Goal: Information Seeking & Learning: Learn about a topic

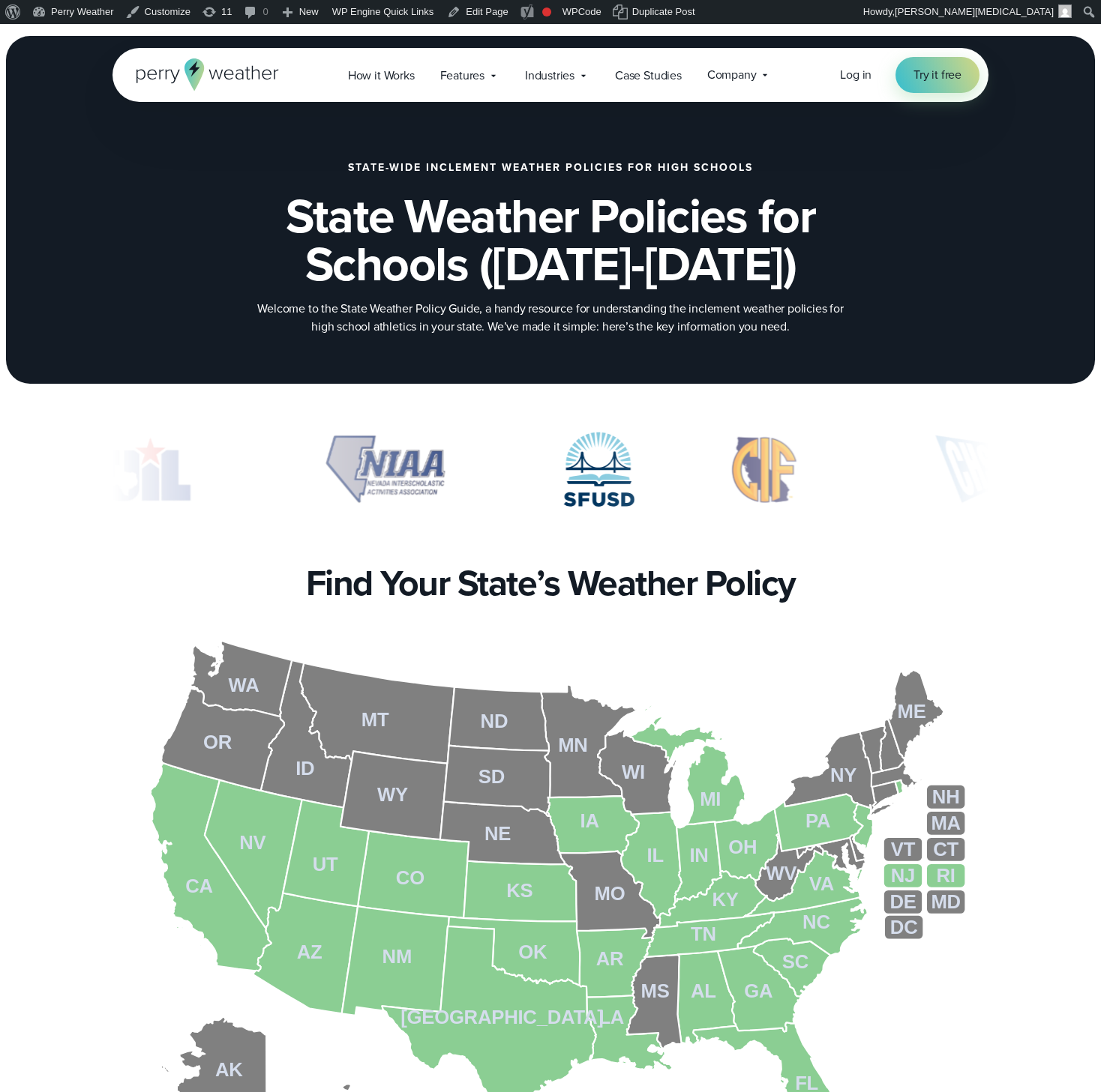
scroll to position [27, 0]
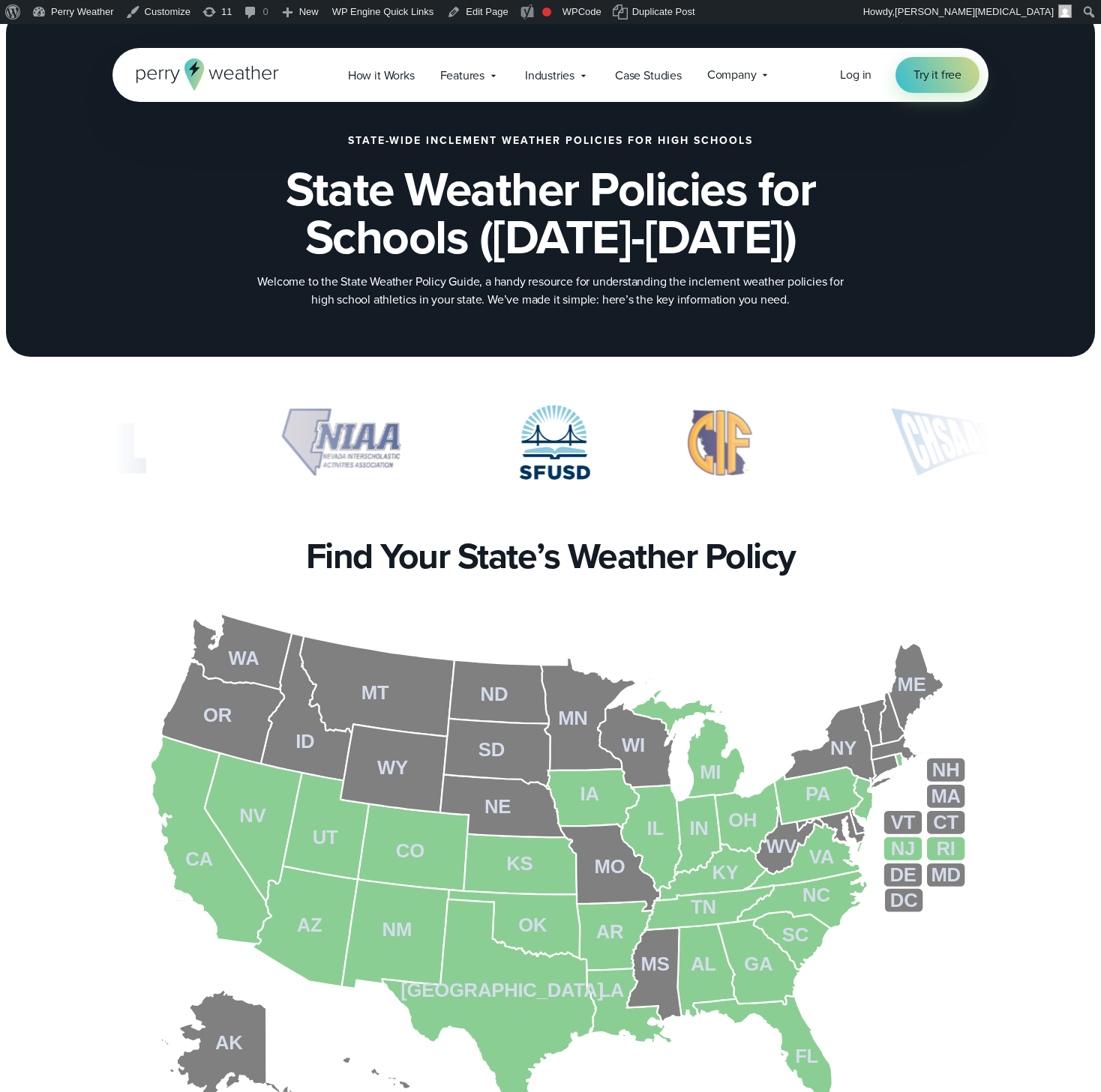
click at [1027, 790] on div "**********" at bounding box center [550, 859] width 1080 height 563
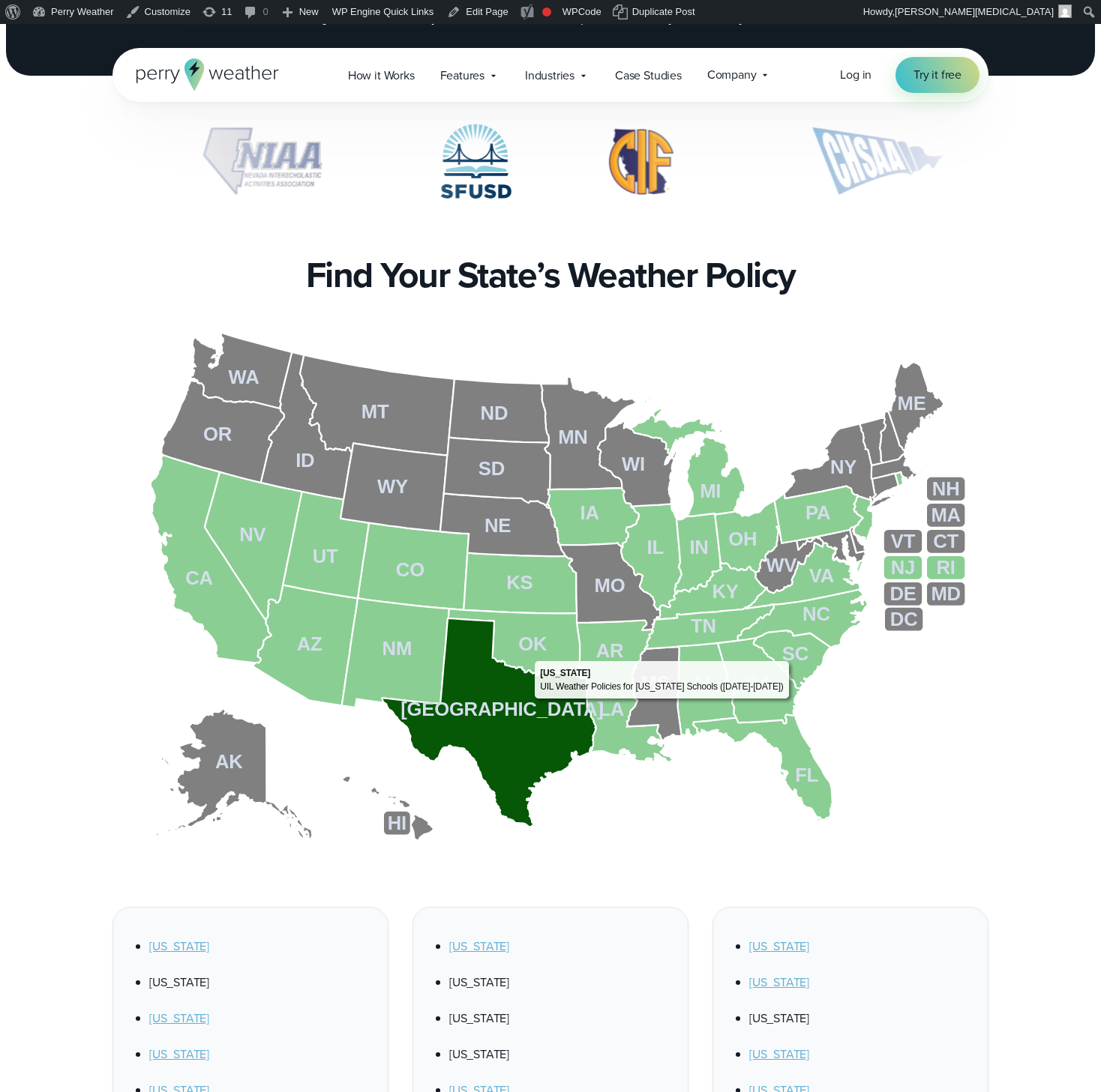
click at [529, 703] on icon at bounding box center [489, 723] width 214 height 209
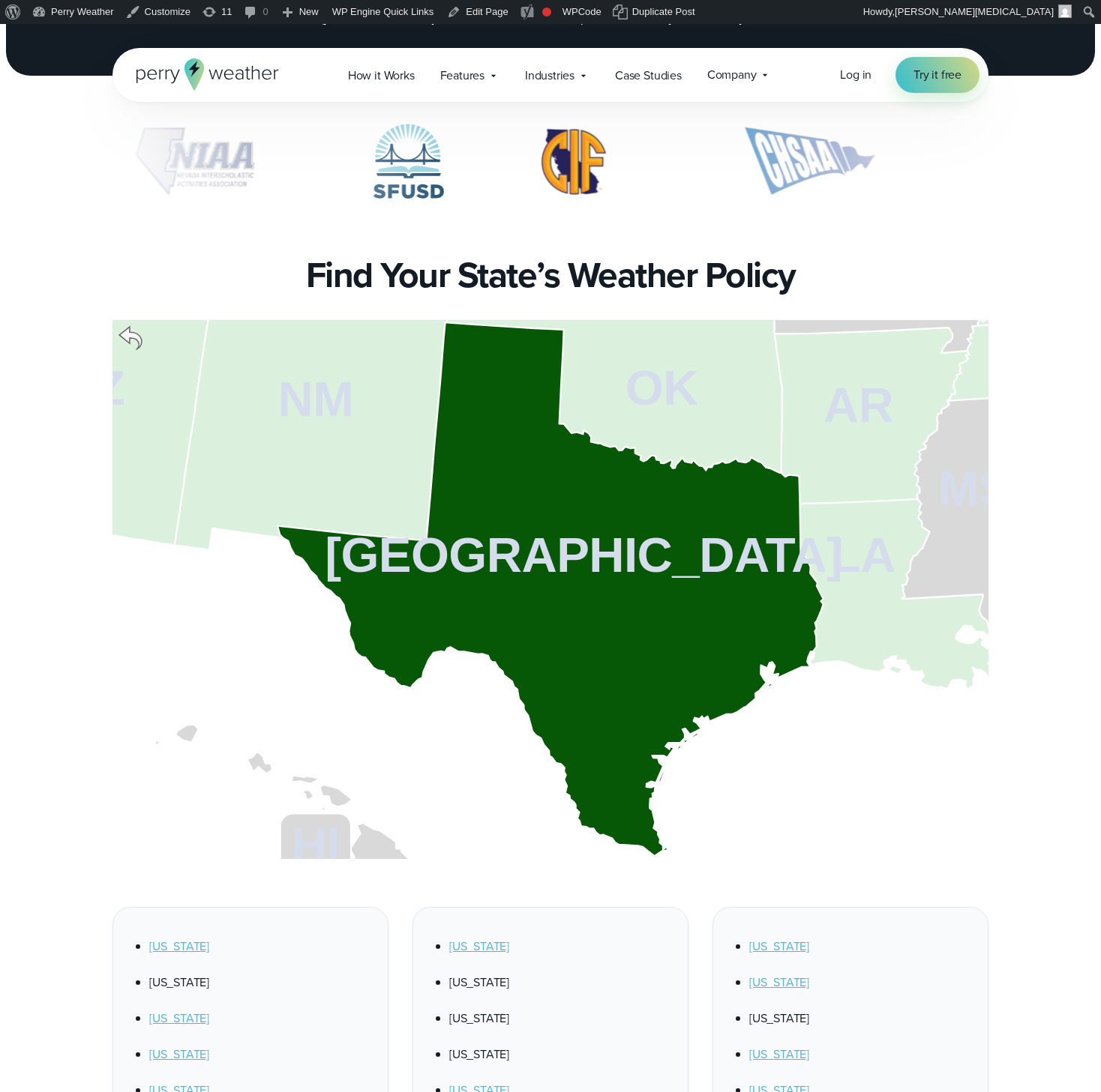
click at [614, 588] on icon at bounding box center [550, 589] width 546 height 534
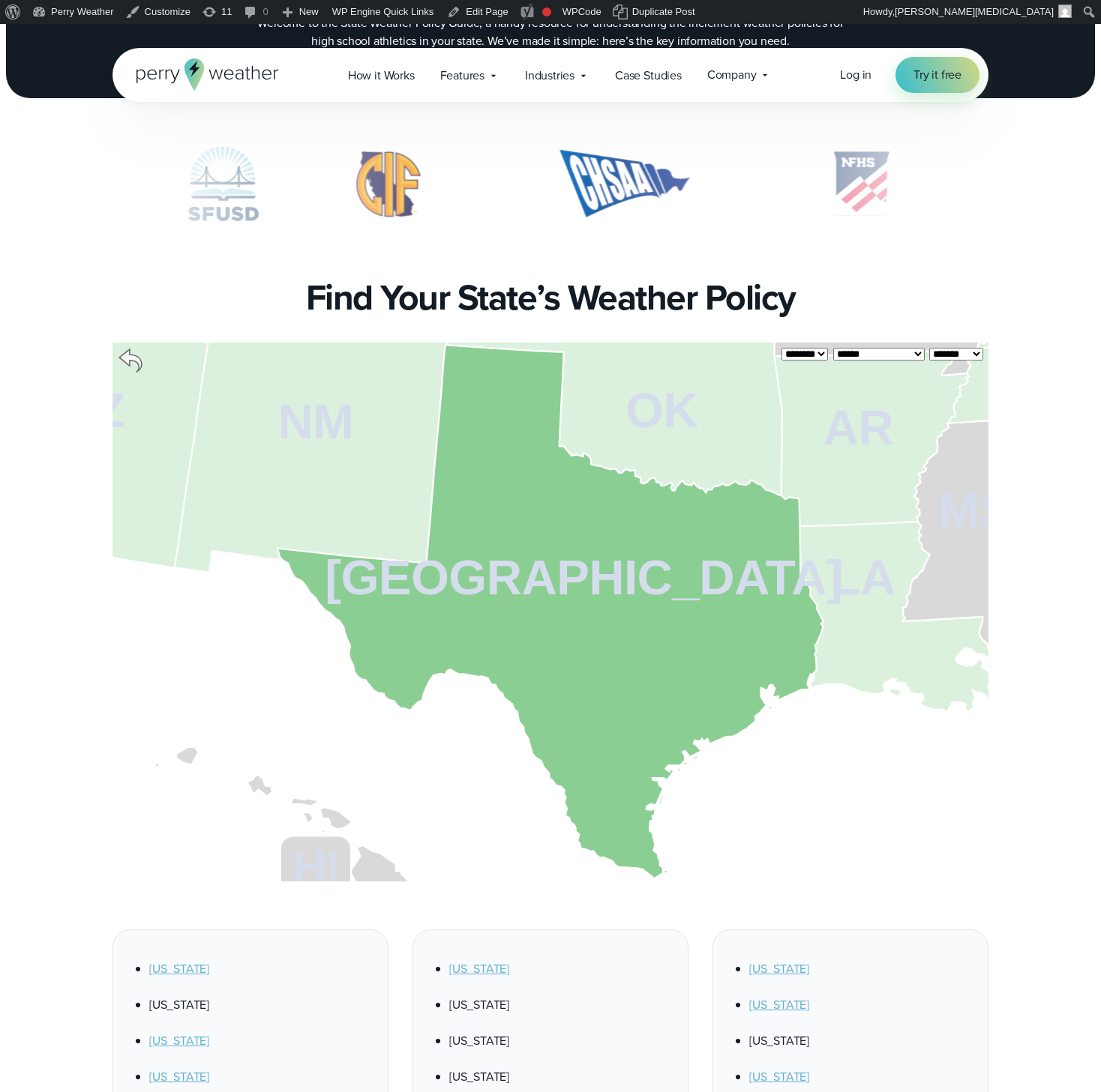
scroll to position [45, 0]
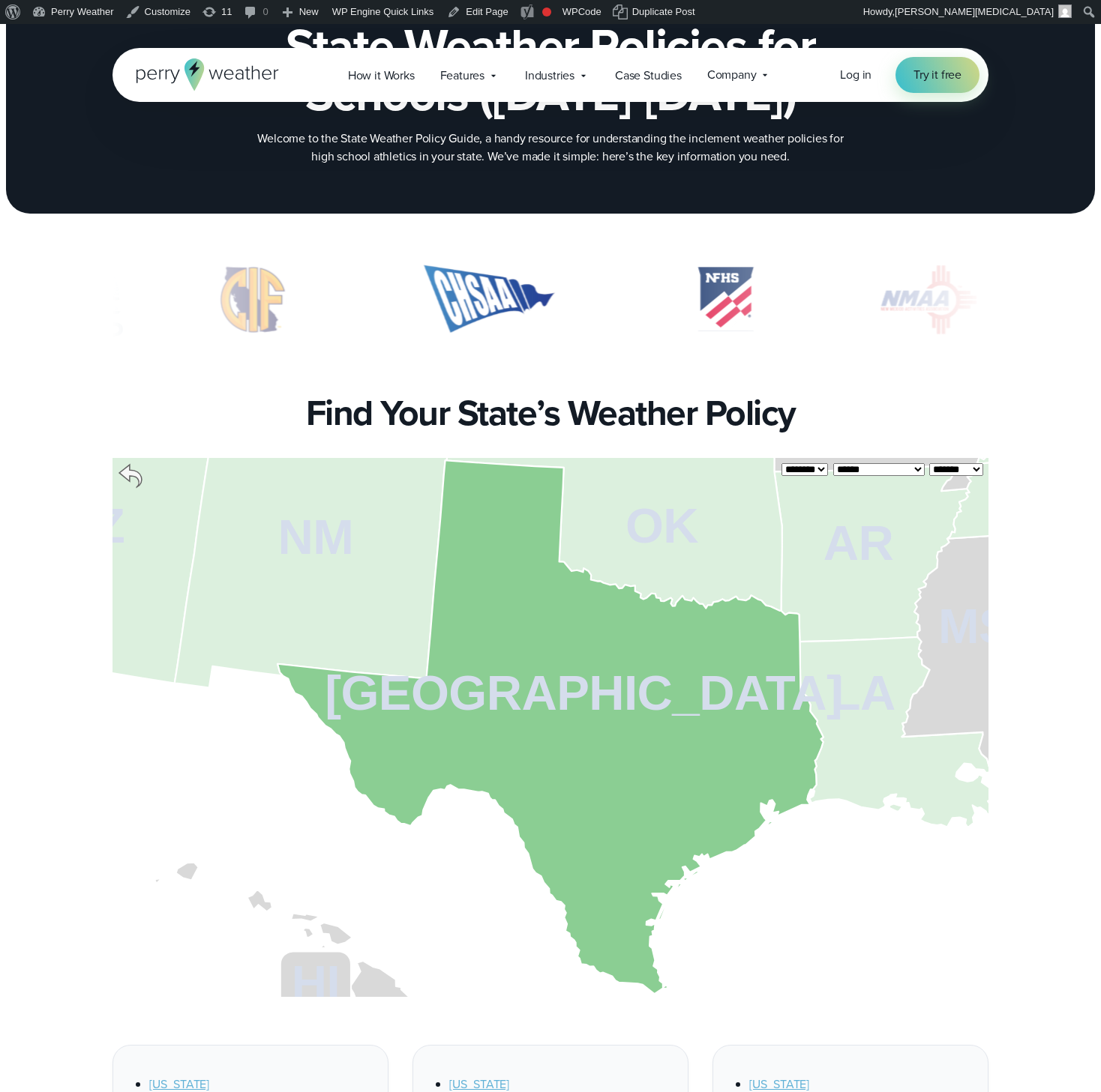
click at [1036, 618] on div "**********" at bounding box center [550, 715] width 1080 height 563
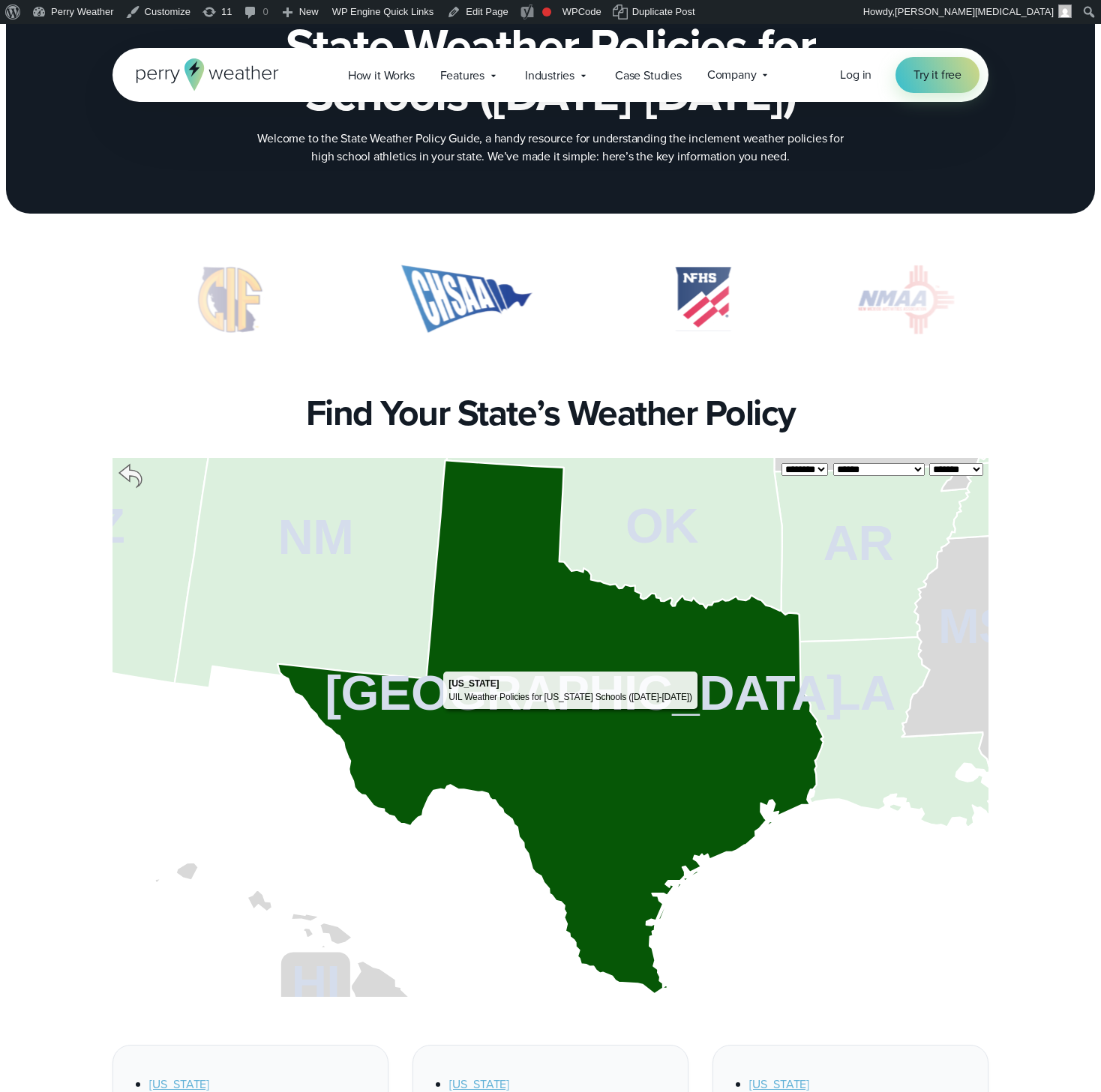
scroll to position [462, 0]
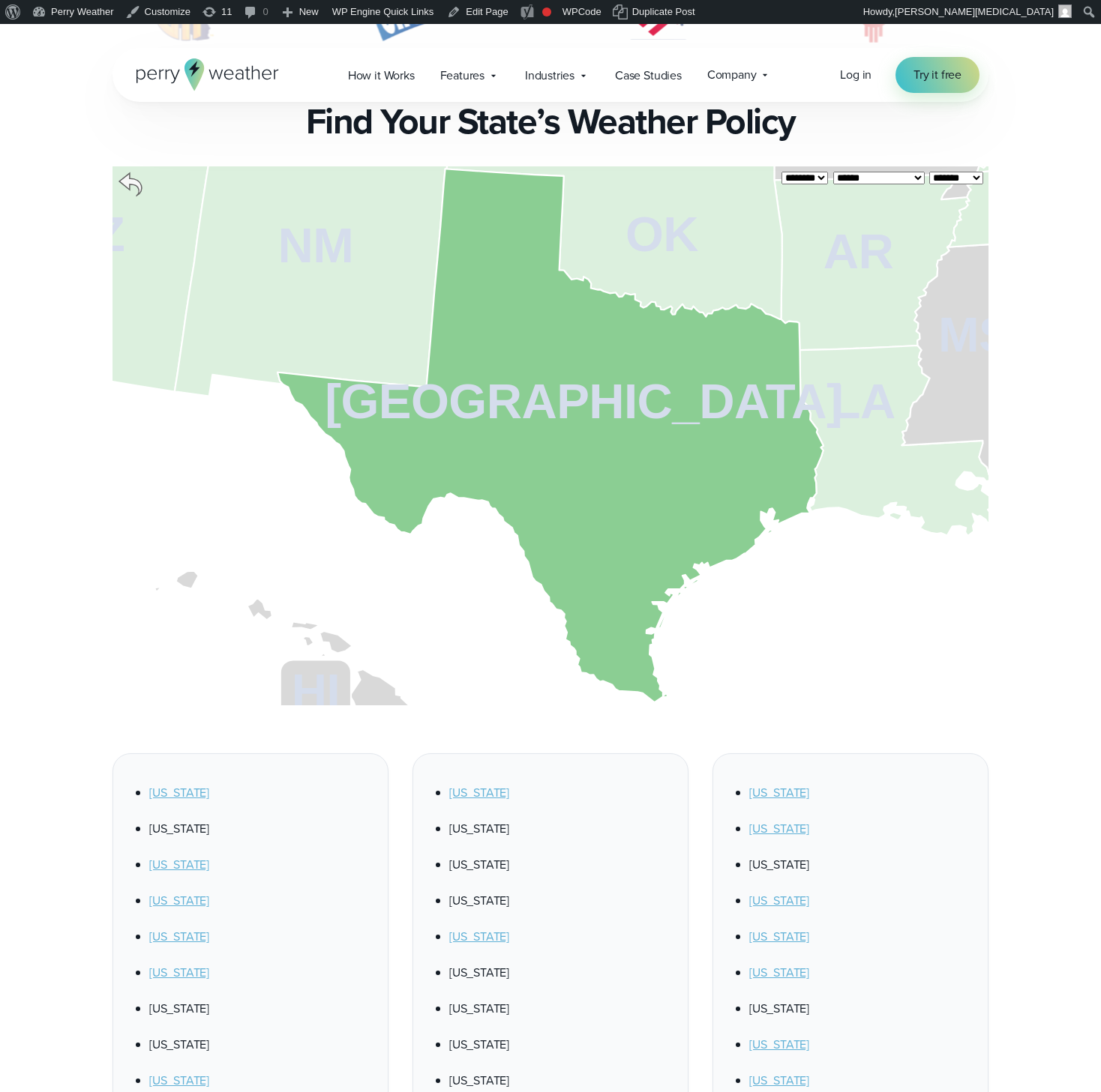
click at [127, 182] on icon at bounding box center [130, 184] width 23 height 23
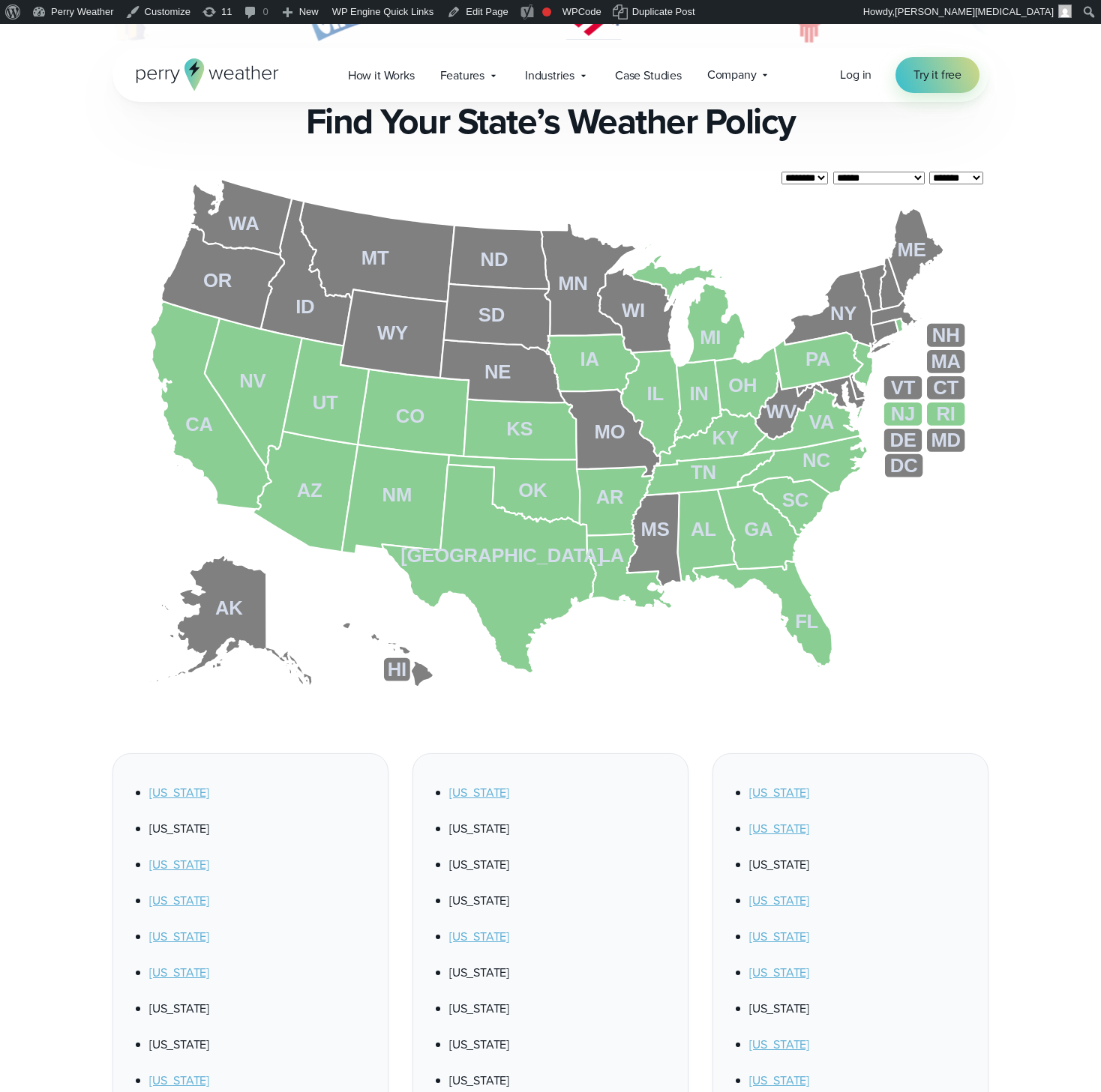
drag, startPoint x: 710, startPoint y: 202, endPoint x: 733, endPoint y: 245, distance: 48.8
click at [733, 245] on rect at bounding box center [550, 436] width 4380 height 2697
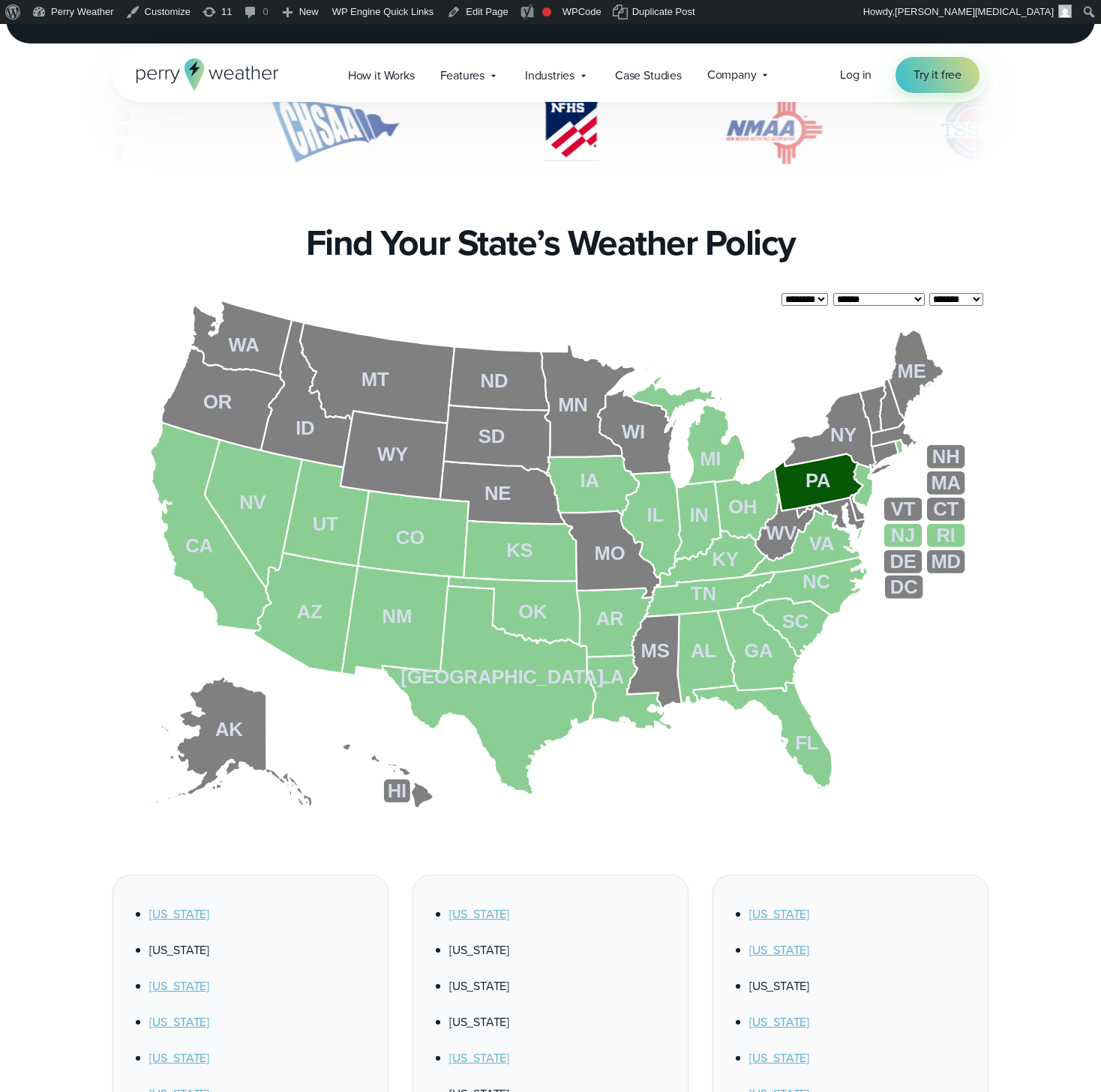
scroll to position [212, 0]
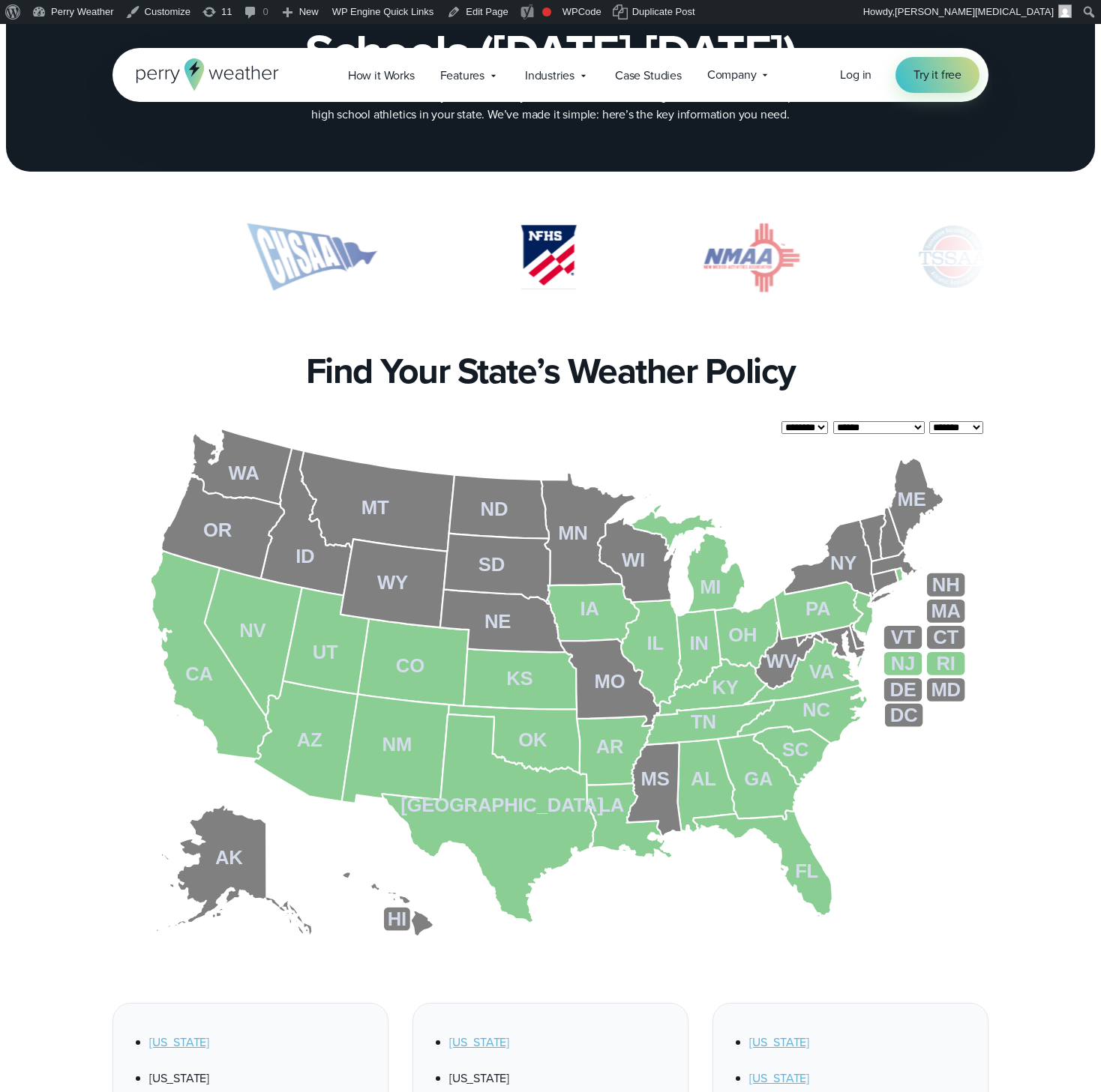
click at [560, 365] on h2 "Find Your State’s Weather Policy" at bounding box center [550, 371] width 490 height 42
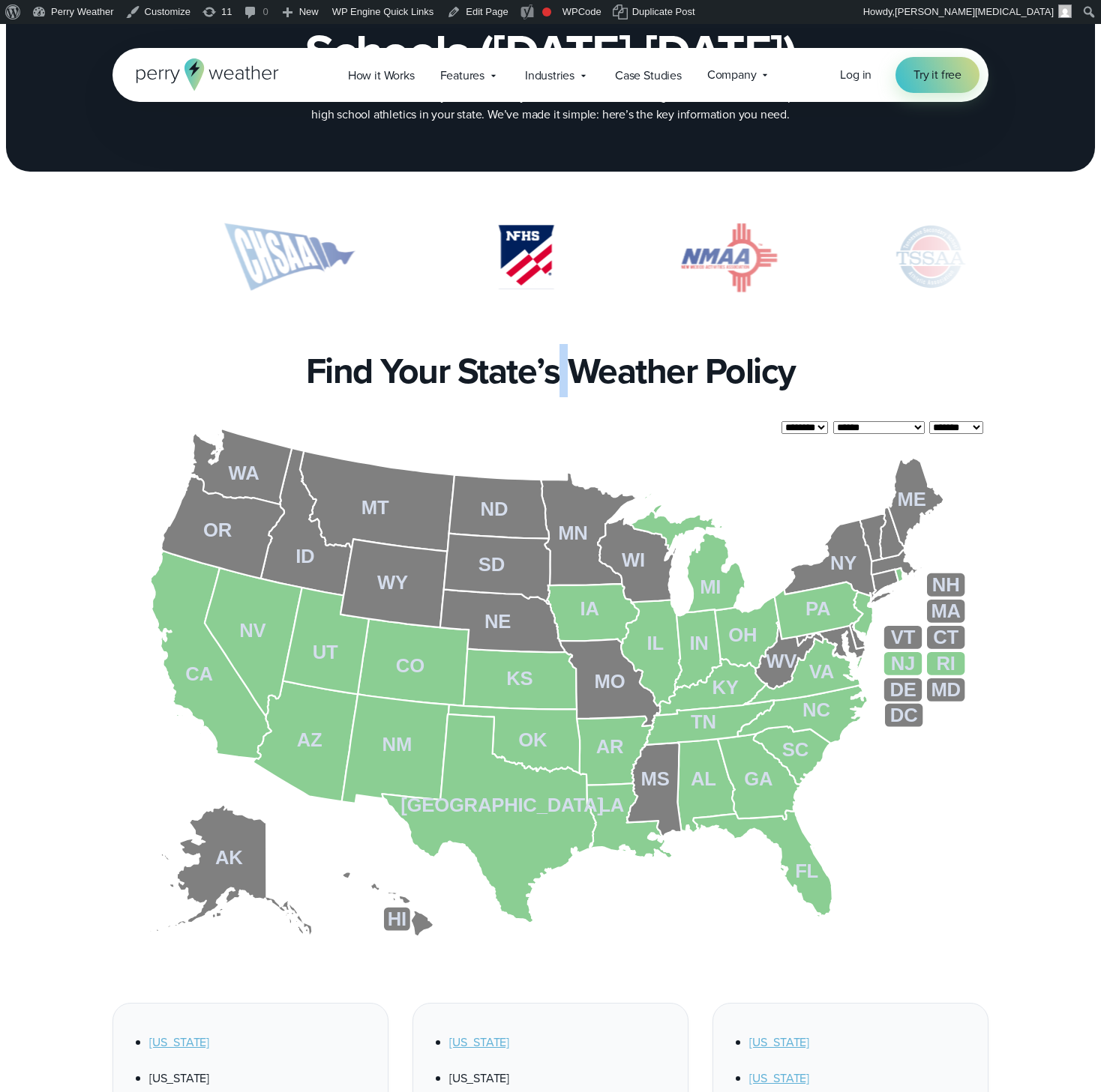
click at [593, 363] on h2 "Find Your State’s Weather Policy" at bounding box center [550, 371] width 490 height 42
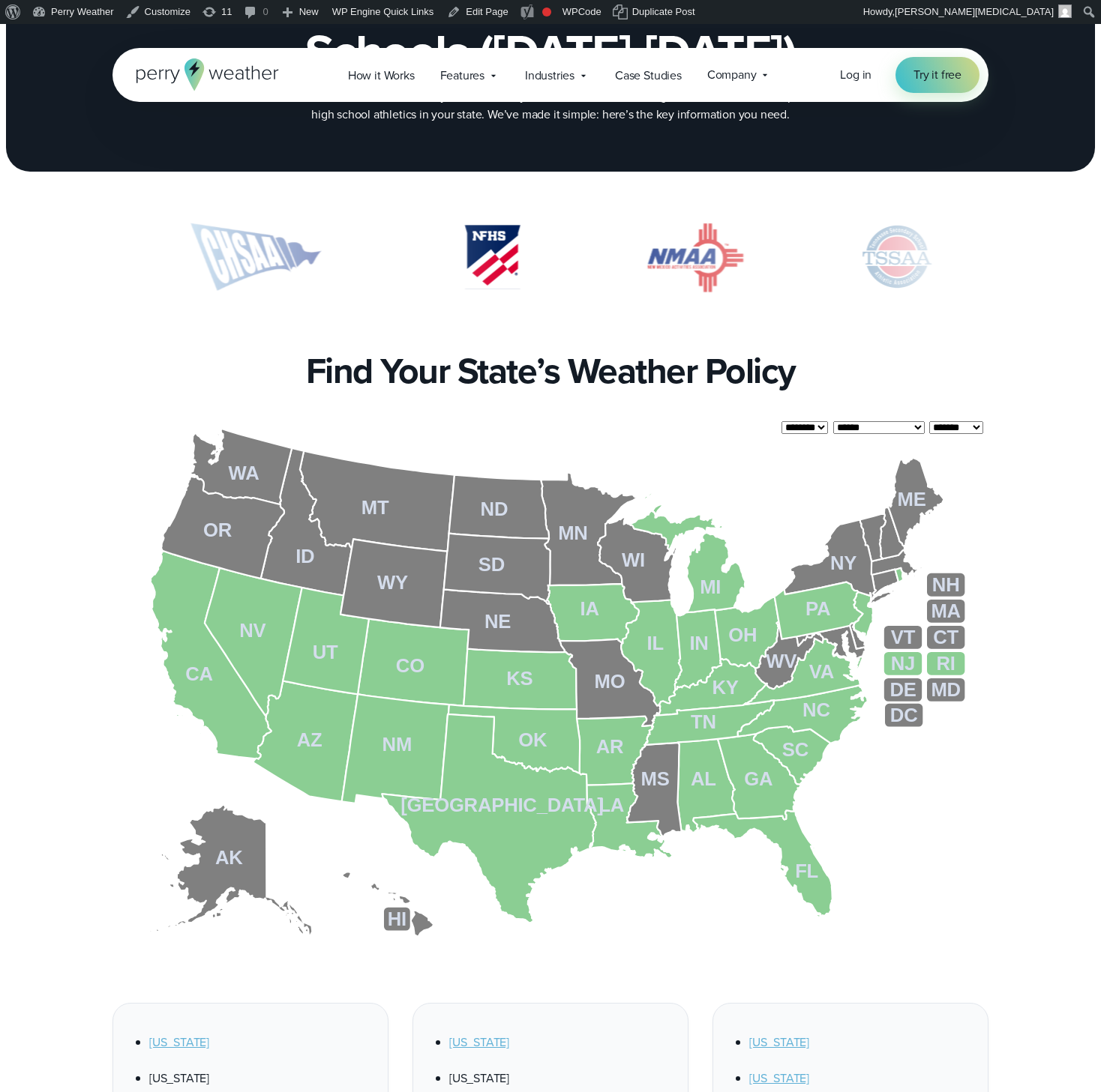
click at [499, 363] on h2 "Find Your State’s Weather Policy" at bounding box center [550, 371] width 490 height 42
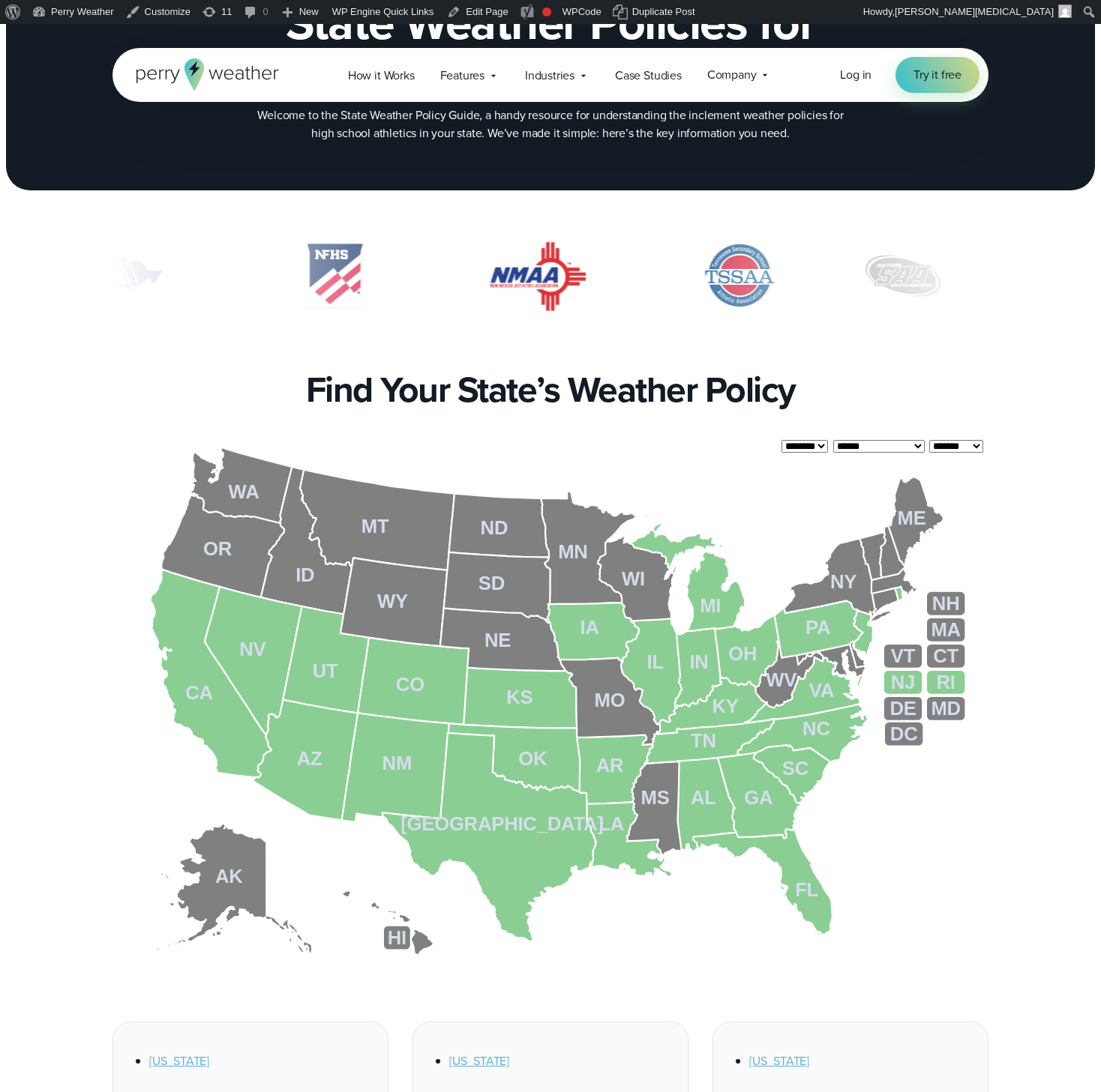
scroll to position [0, 0]
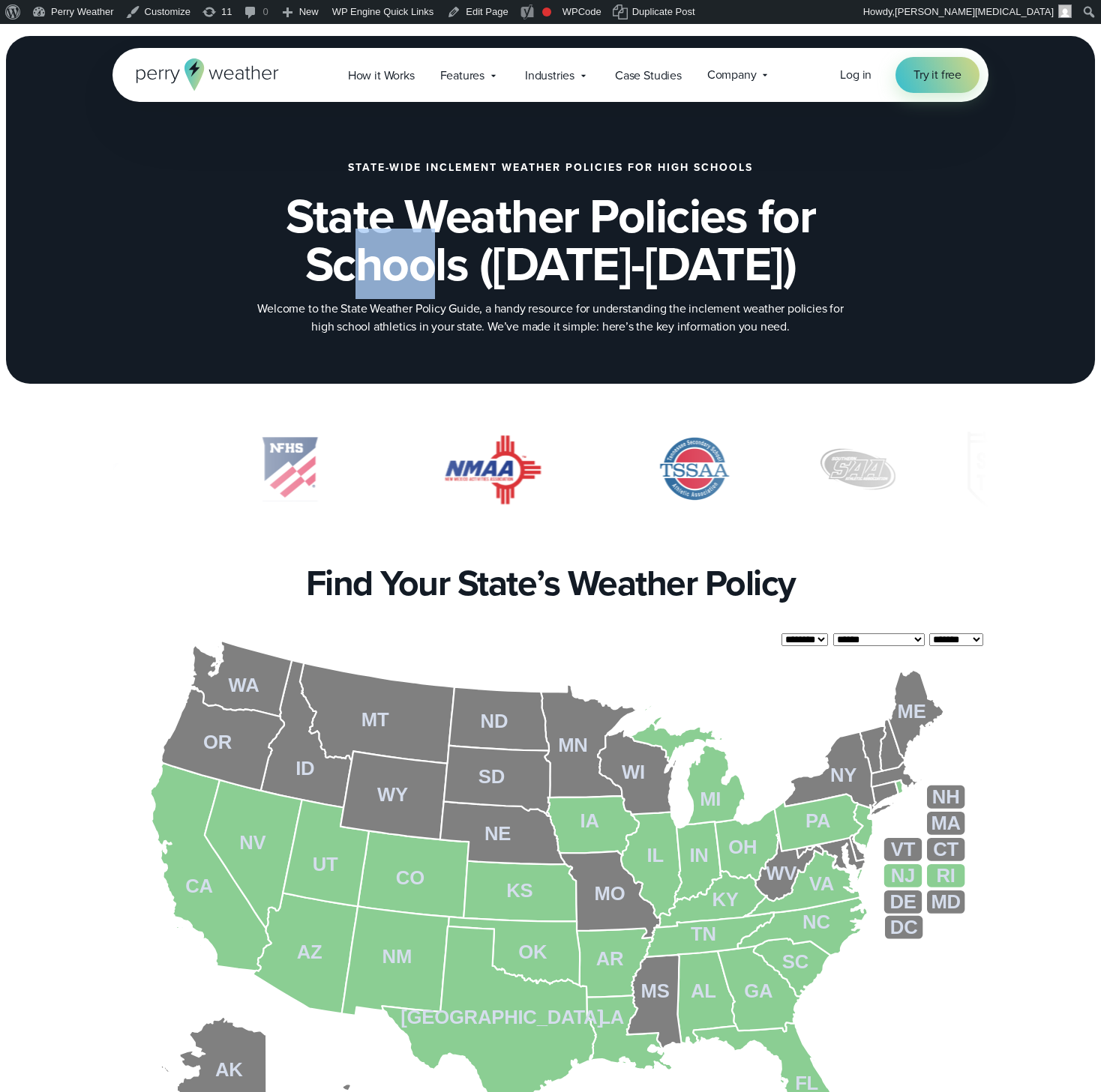
drag, startPoint x: 418, startPoint y: 242, endPoint x: 499, endPoint y: 255, distance: 82.0
click at [498, 255] on h1 "State Weather Policies for Schools (2025-2026)" at bounding box center [550, 240] width 726 height 96
click at [499, 255] on h1 "State Weather Policies for Schools (2025-2026)" at bounding box center [550, 240] width 726 height 96
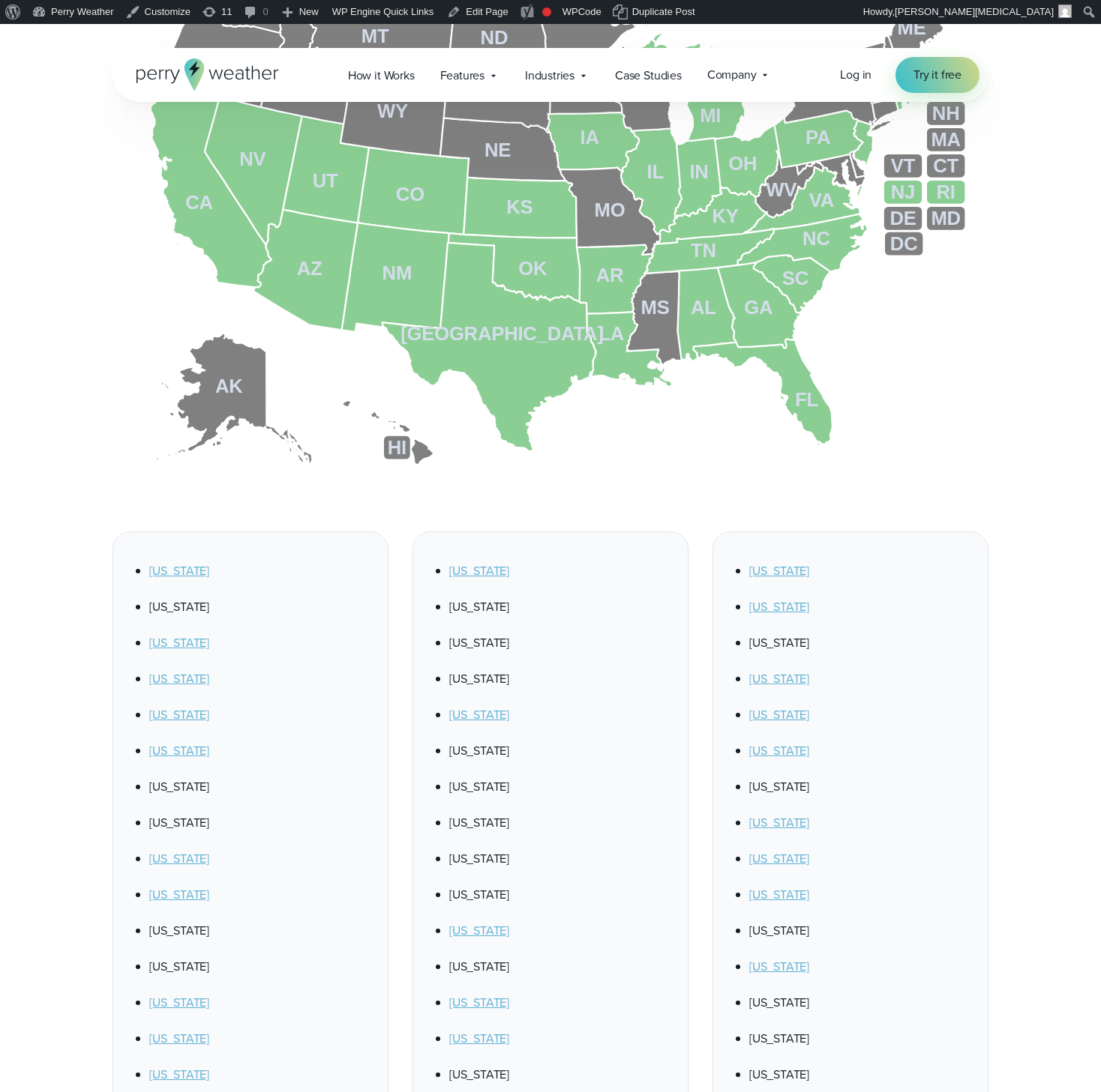
scroll to position [562, 0]
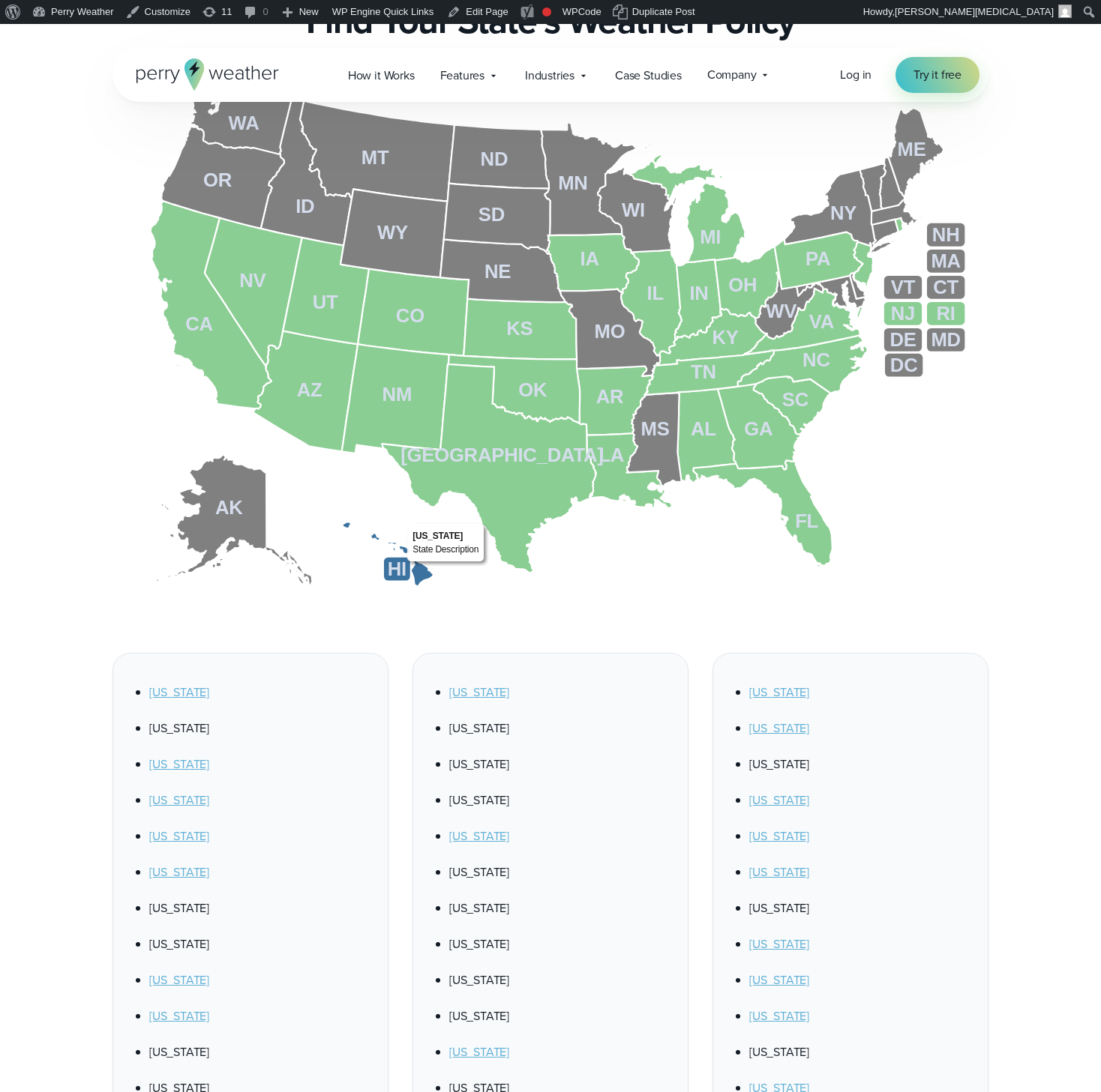
click at [401, 565] on tspan "HI" at bounding box center [397, 570] width 19 height 21
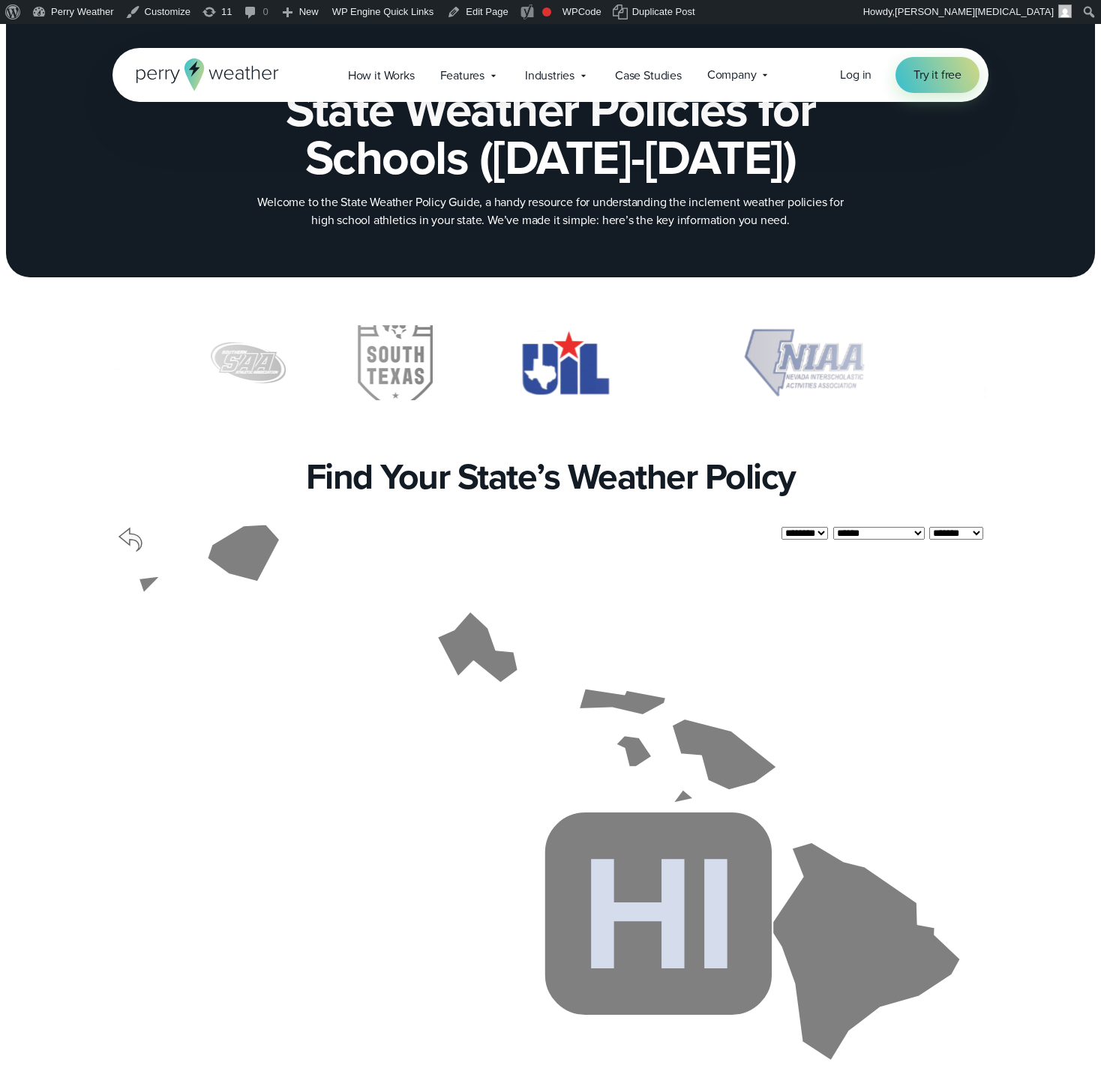
scroll to position [0, 0]
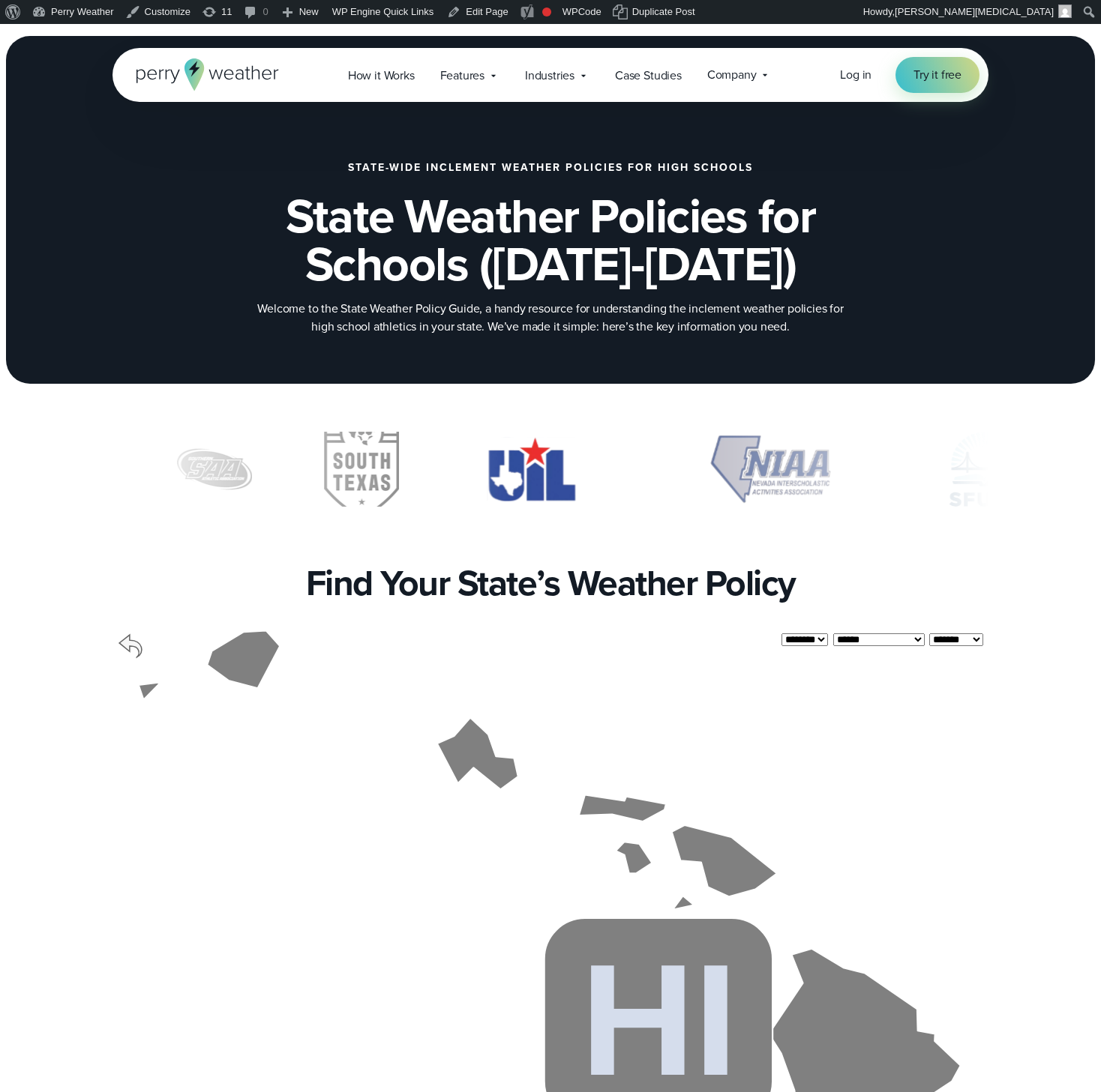
click at [119, 648] on icon at bounding box center [130, 646] width 29 height 29
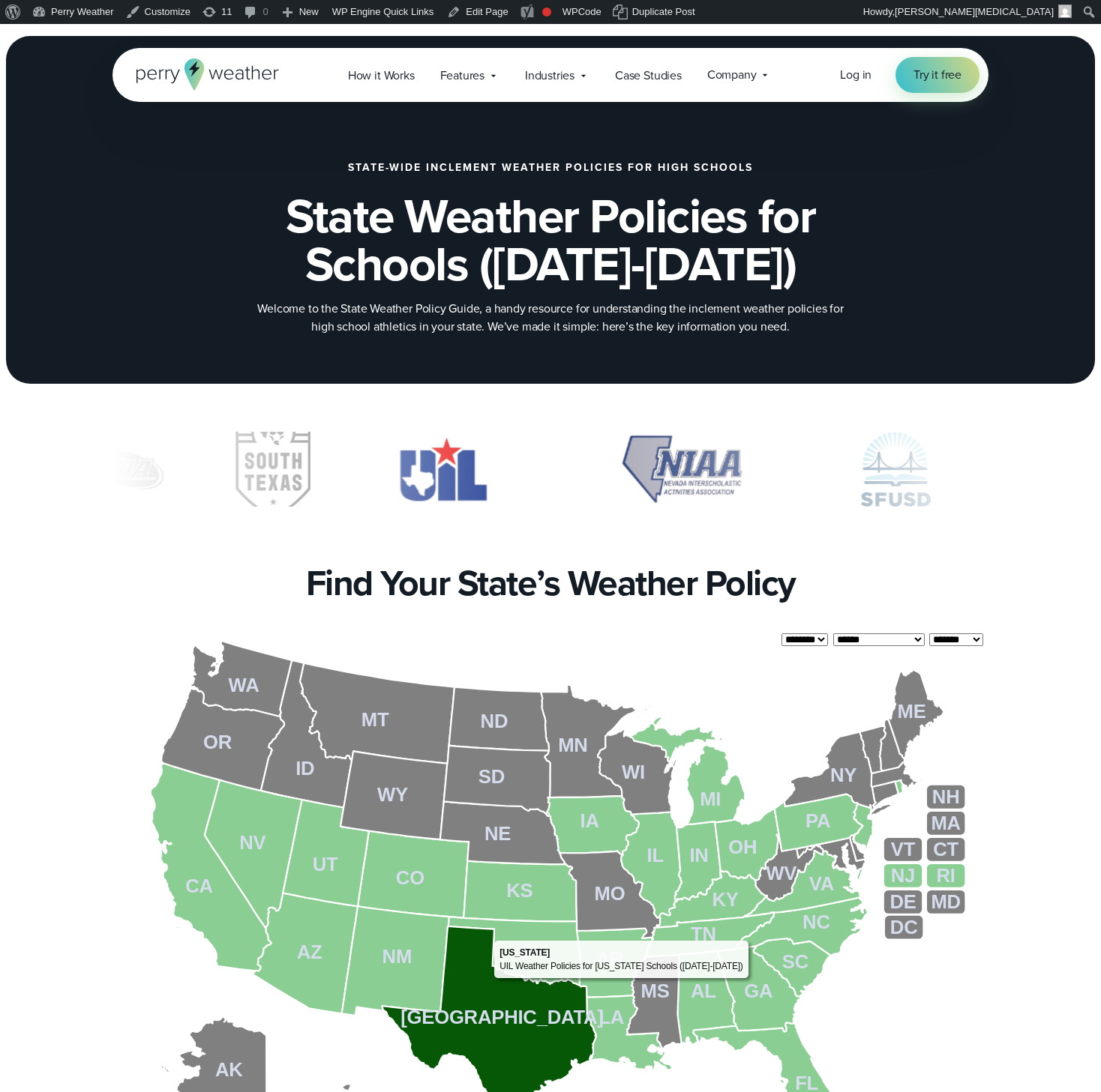
scroll to position [107, 0]
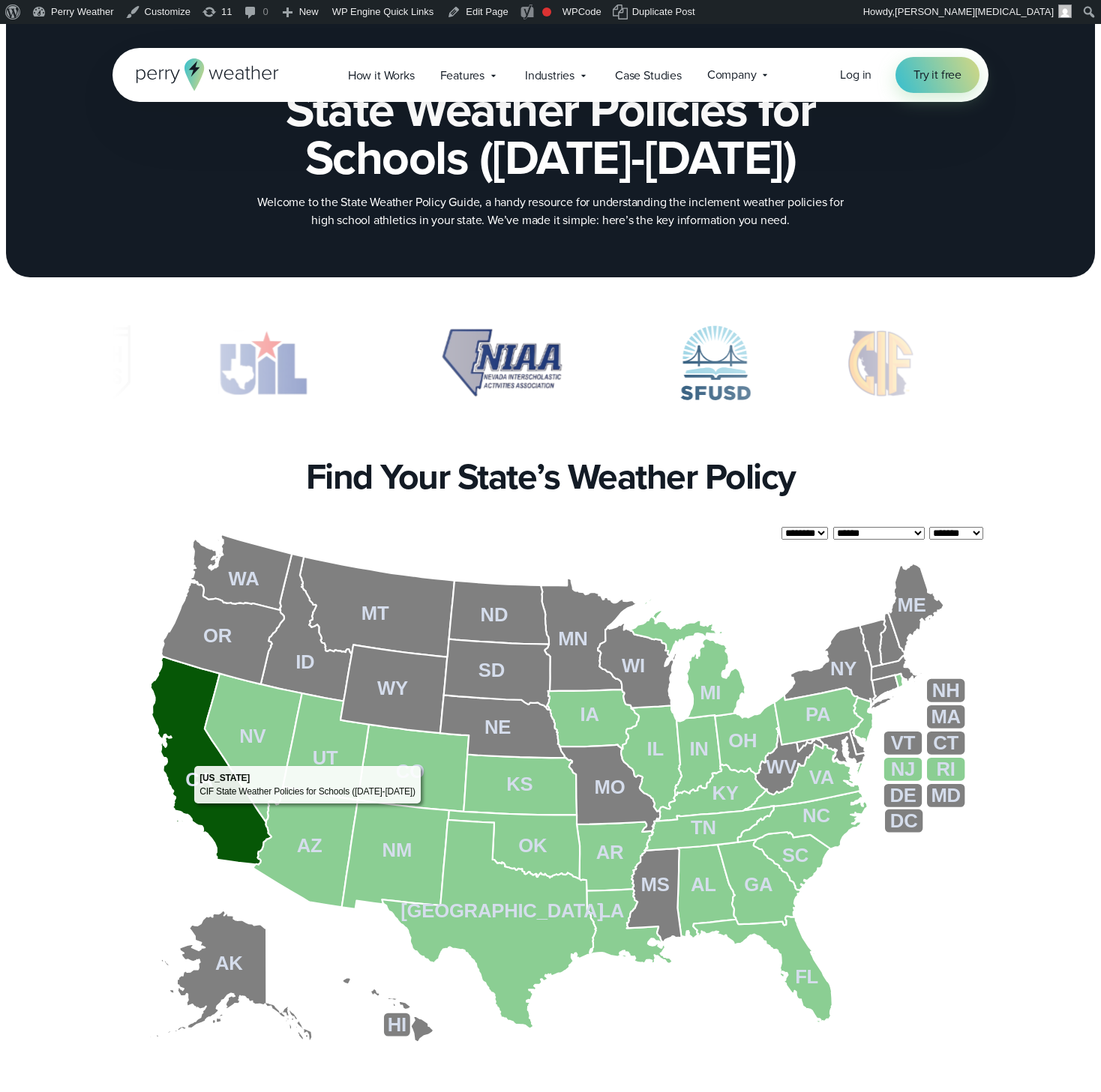
click at [188, 807] on icon at bounding box center [210, 761] width 121 height 209
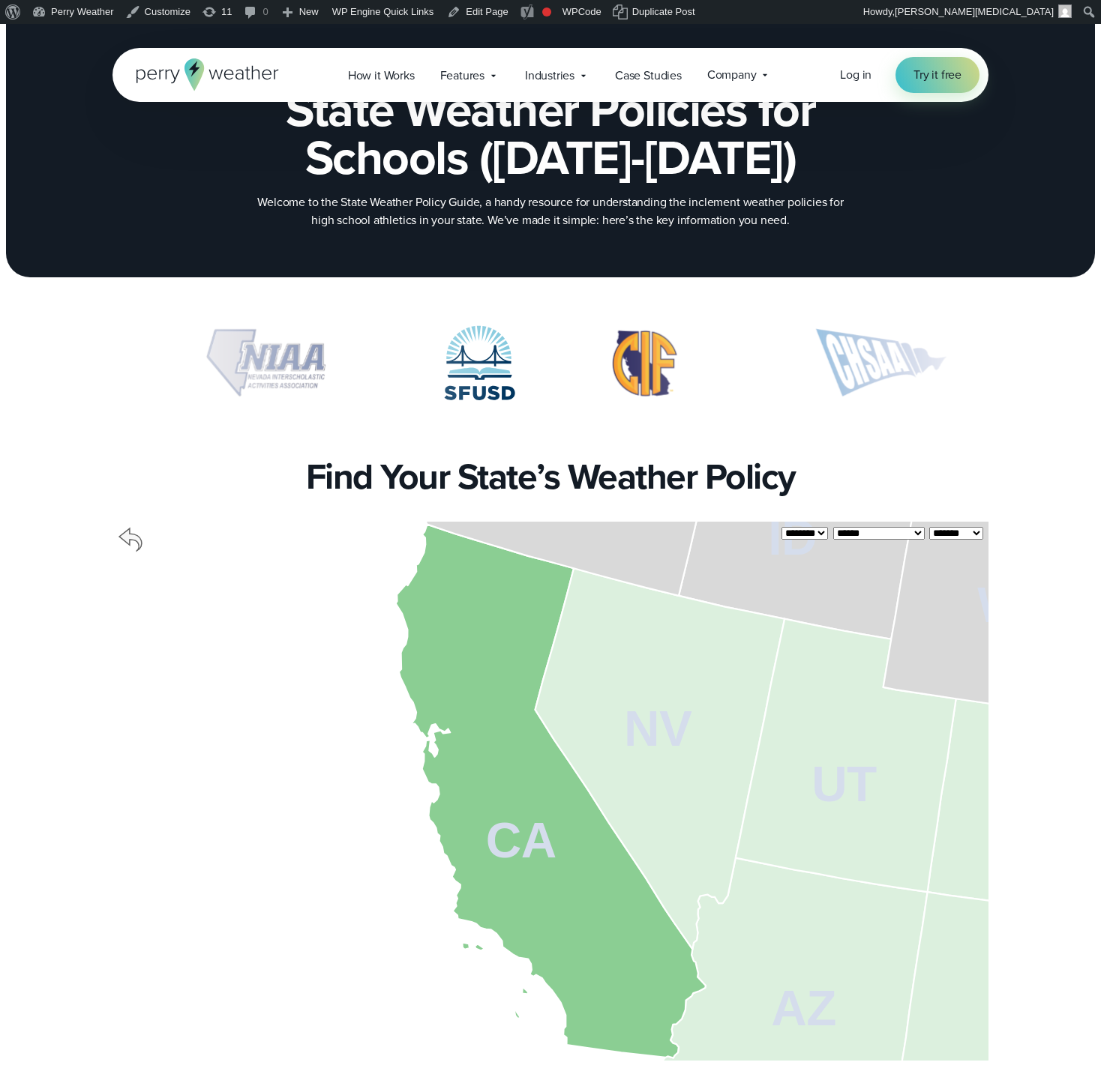
click at [133, 542] on icon at bounding box center [130, 539] width 29 height 29
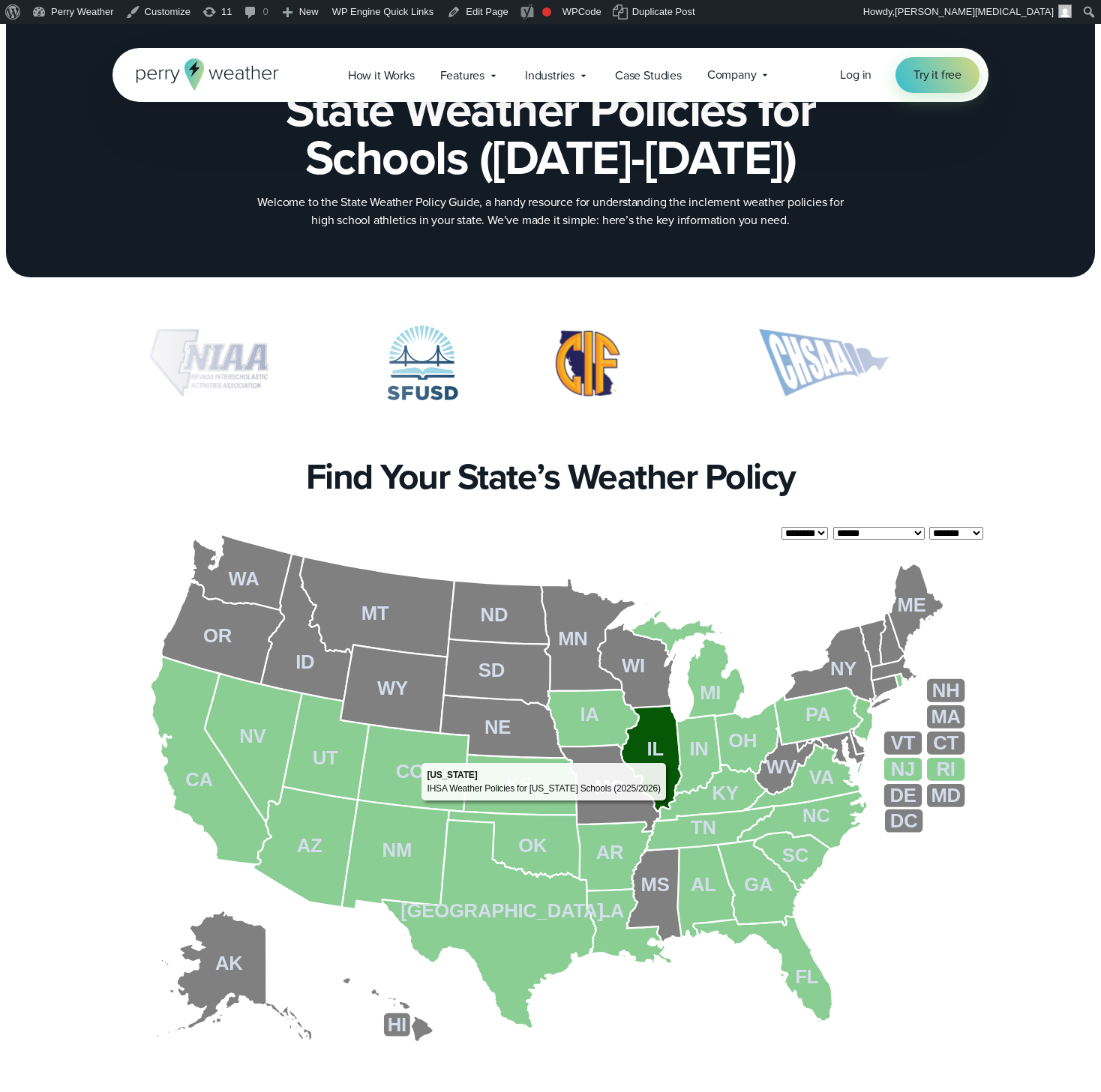
click at [670, 760] on icon at bounding box center [653, 758] width 61 height 107
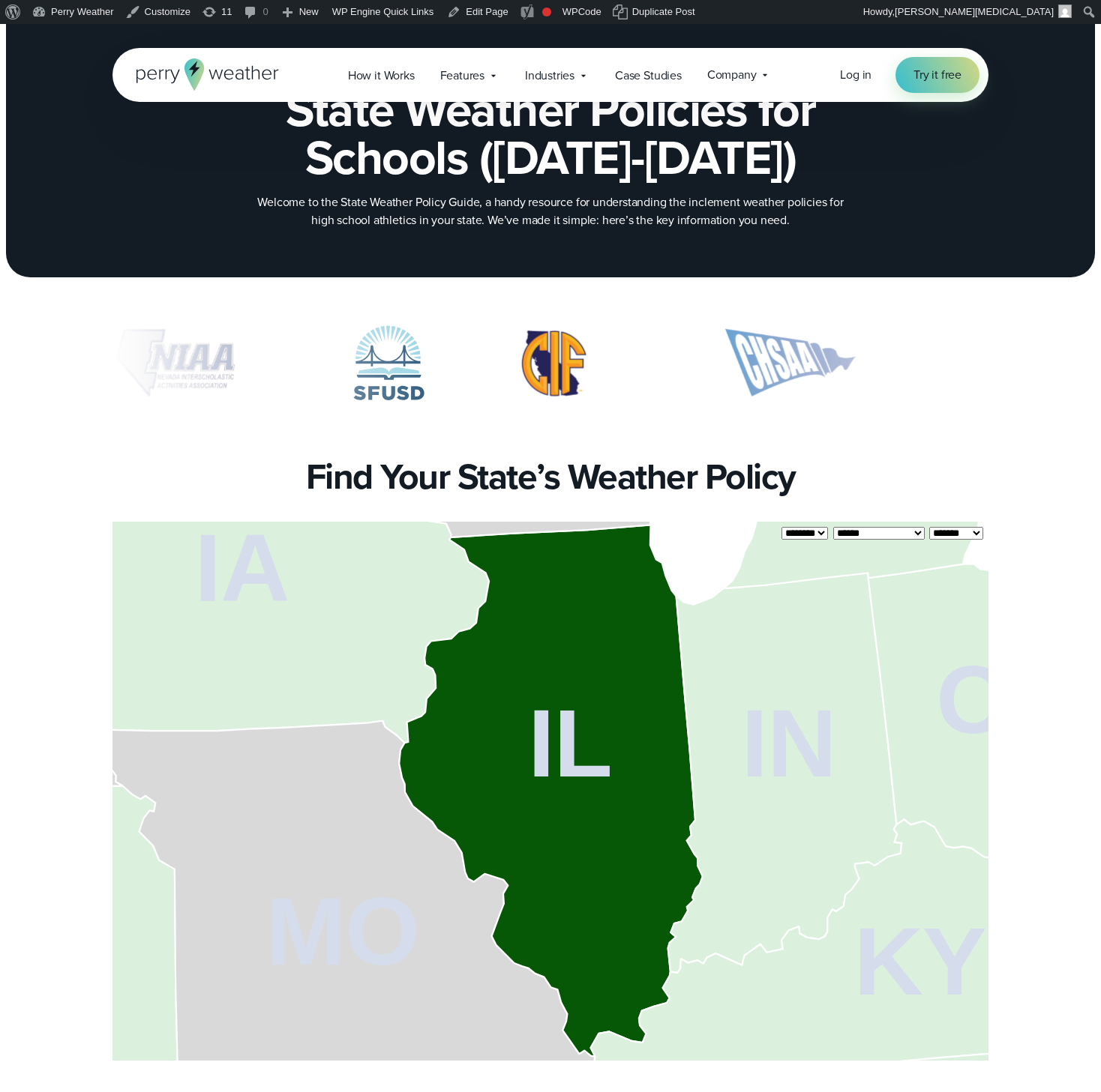
click at [630, 759] on icon at bounding box center [550, 791] width 304 height 532
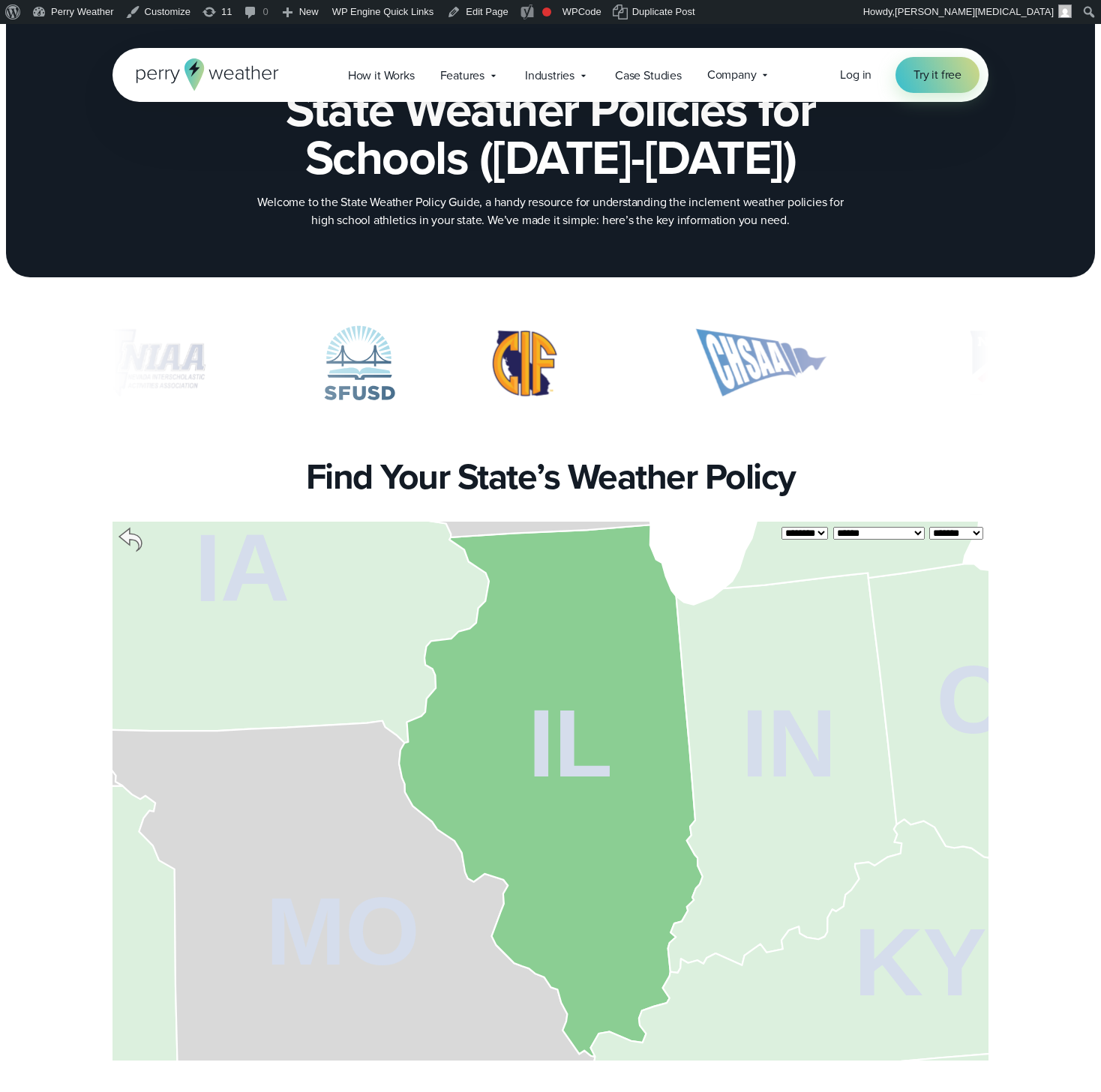
scroll to position [238, 0]
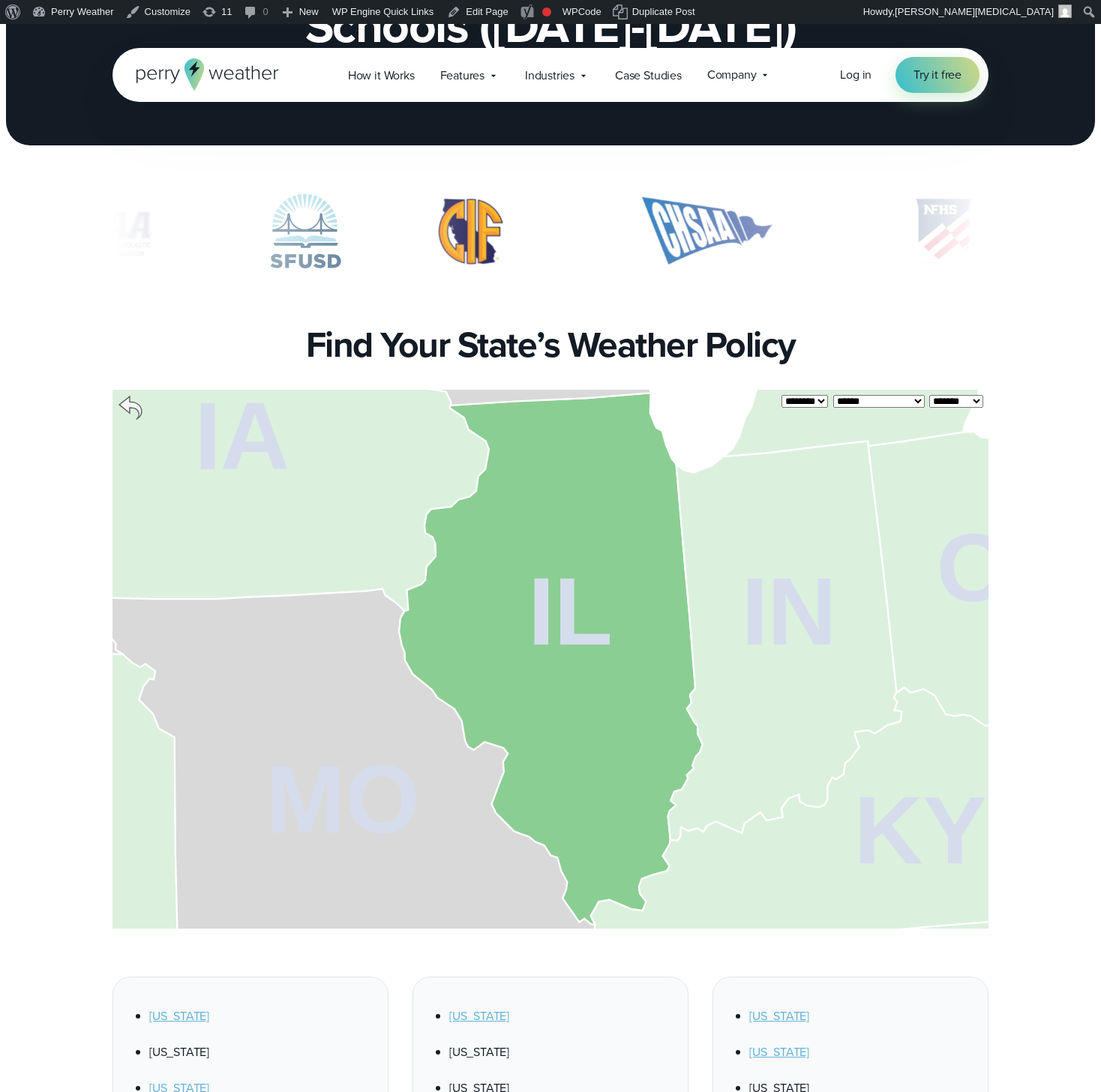
click at [127, 409] on icon at bounding box center [130, 408] width 23 height 23
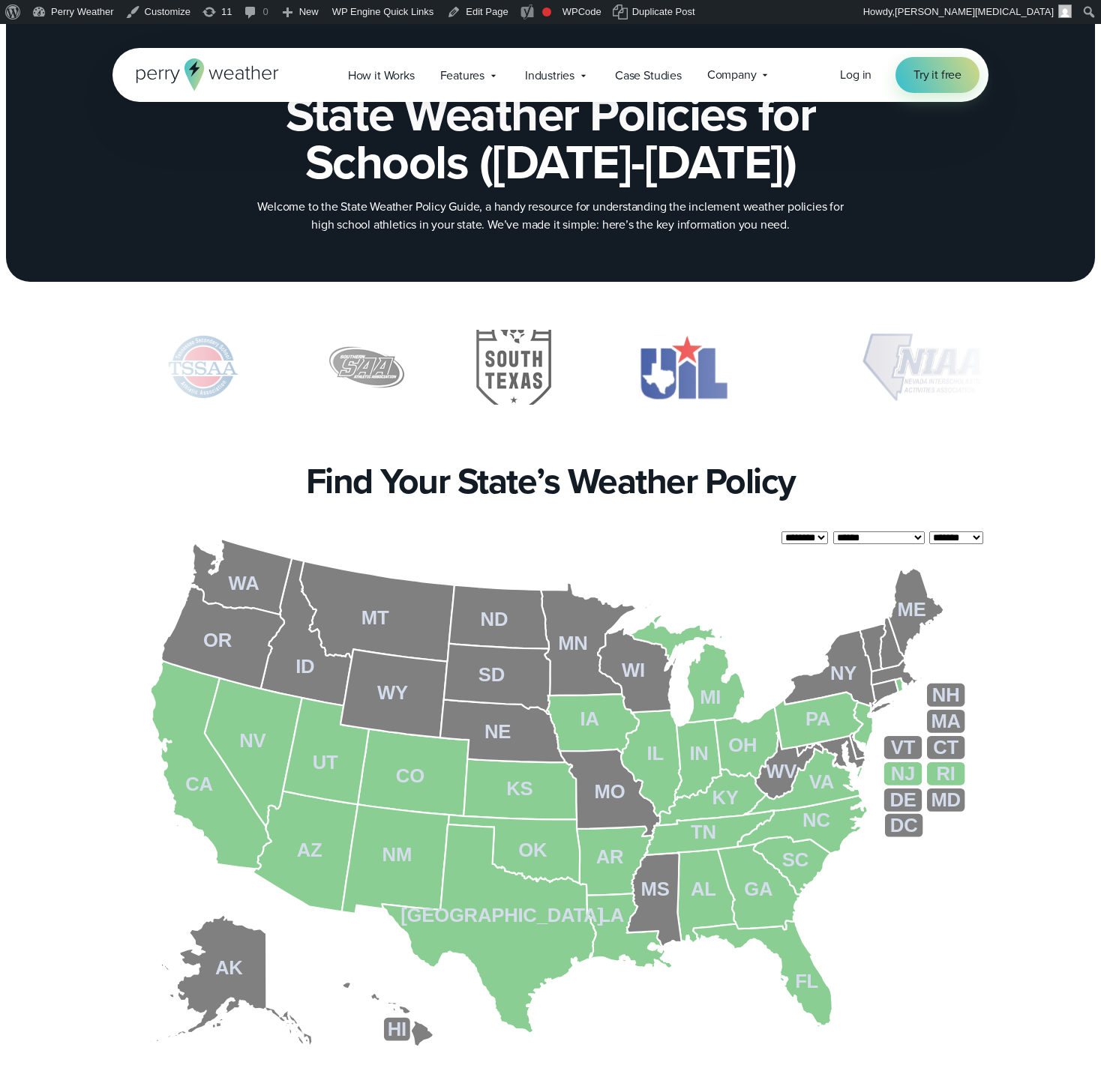
scroll to position [0, 0]
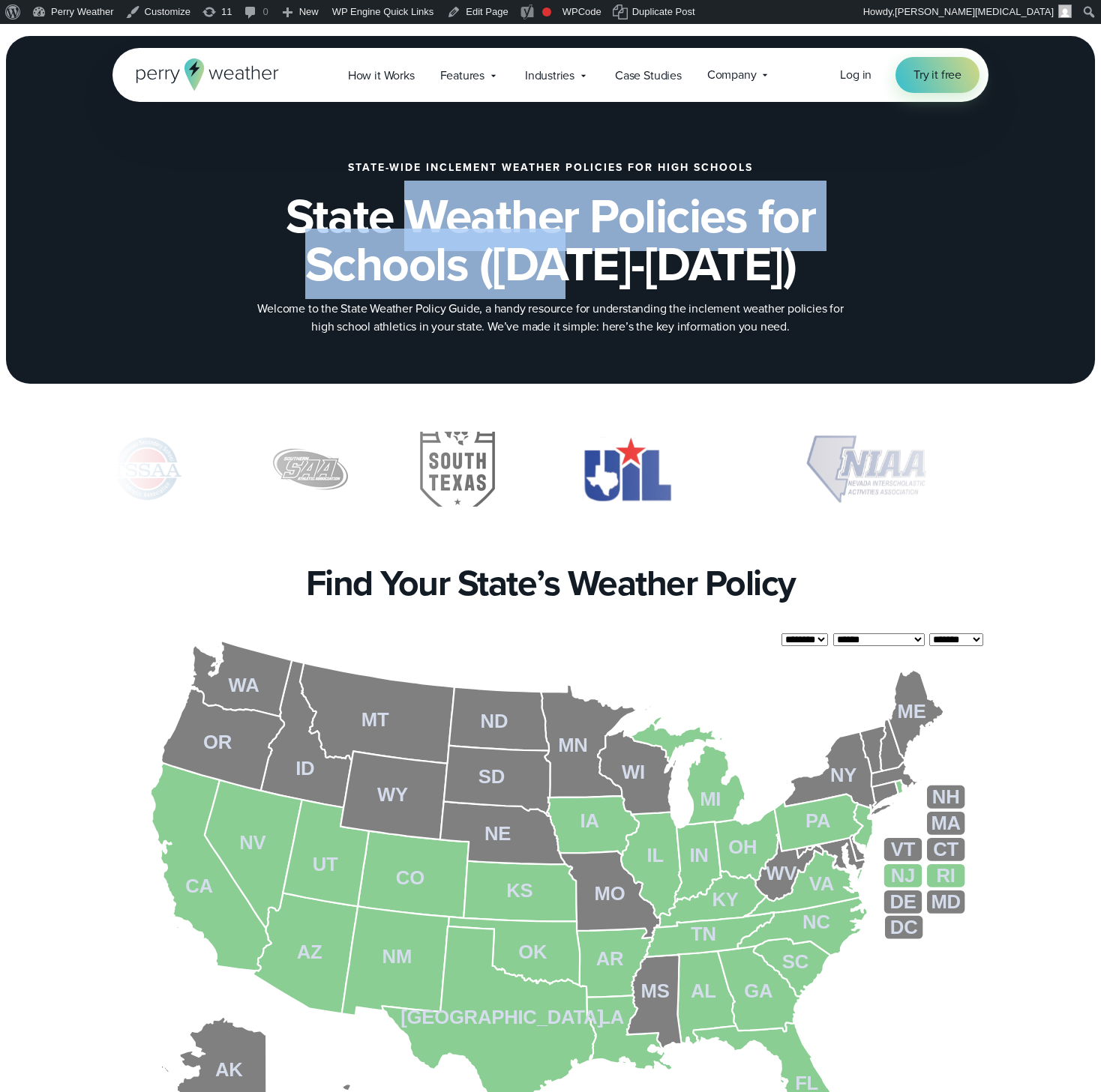
drag, startPoint x: 456, startPoint y: 202, endPoint x: 657, endPoint y: 233, distance: 203.4
click at [647, 233] on h1 "State Weather Policies for Schools (2025-2026)" at bounding box center [550, 240] width 726 height 96
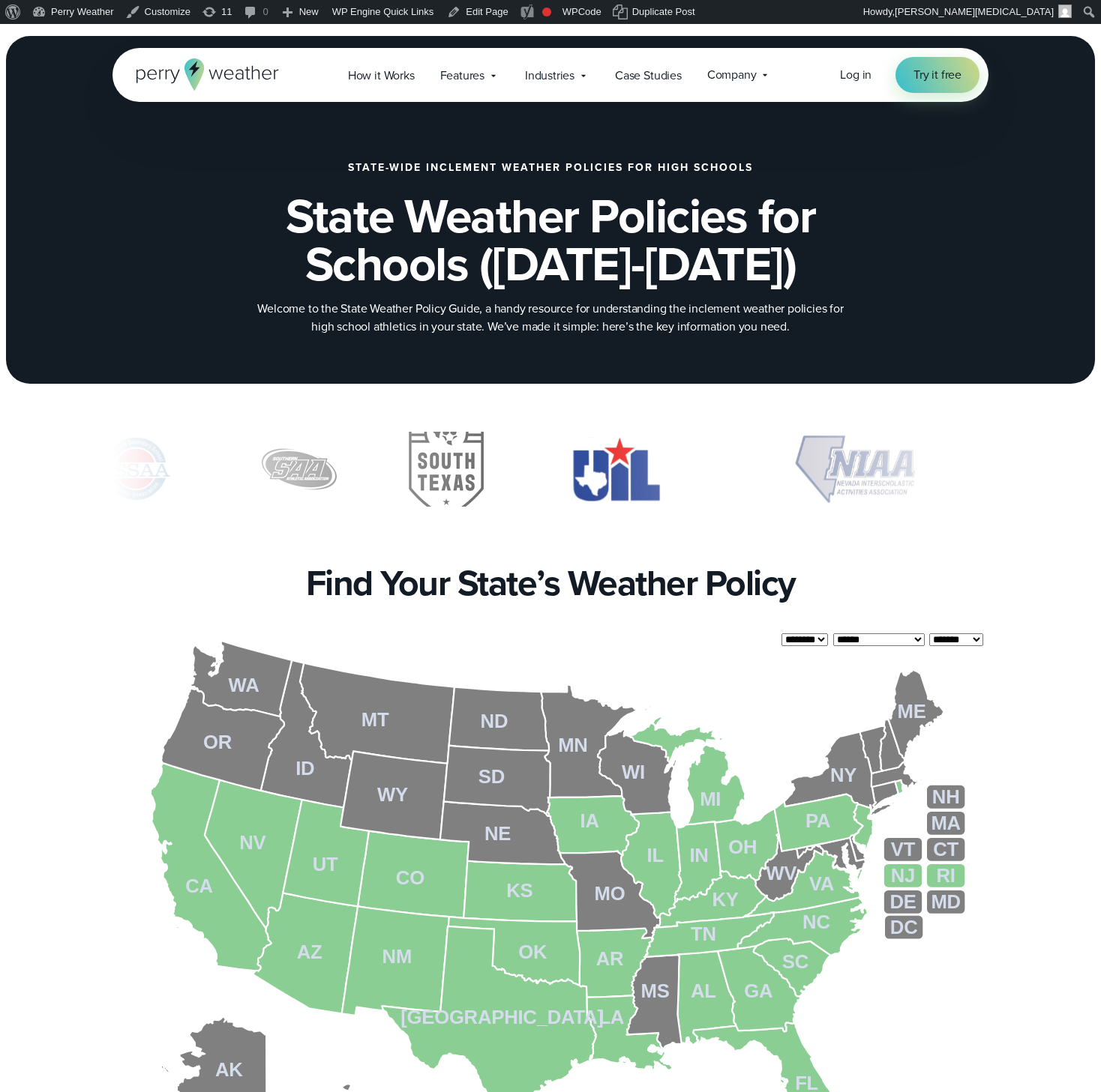
click at [657, 233] on h1 "State Weather Policies for Schools (2025-2026)" at bounding box center [550, 240] width 726 height 96
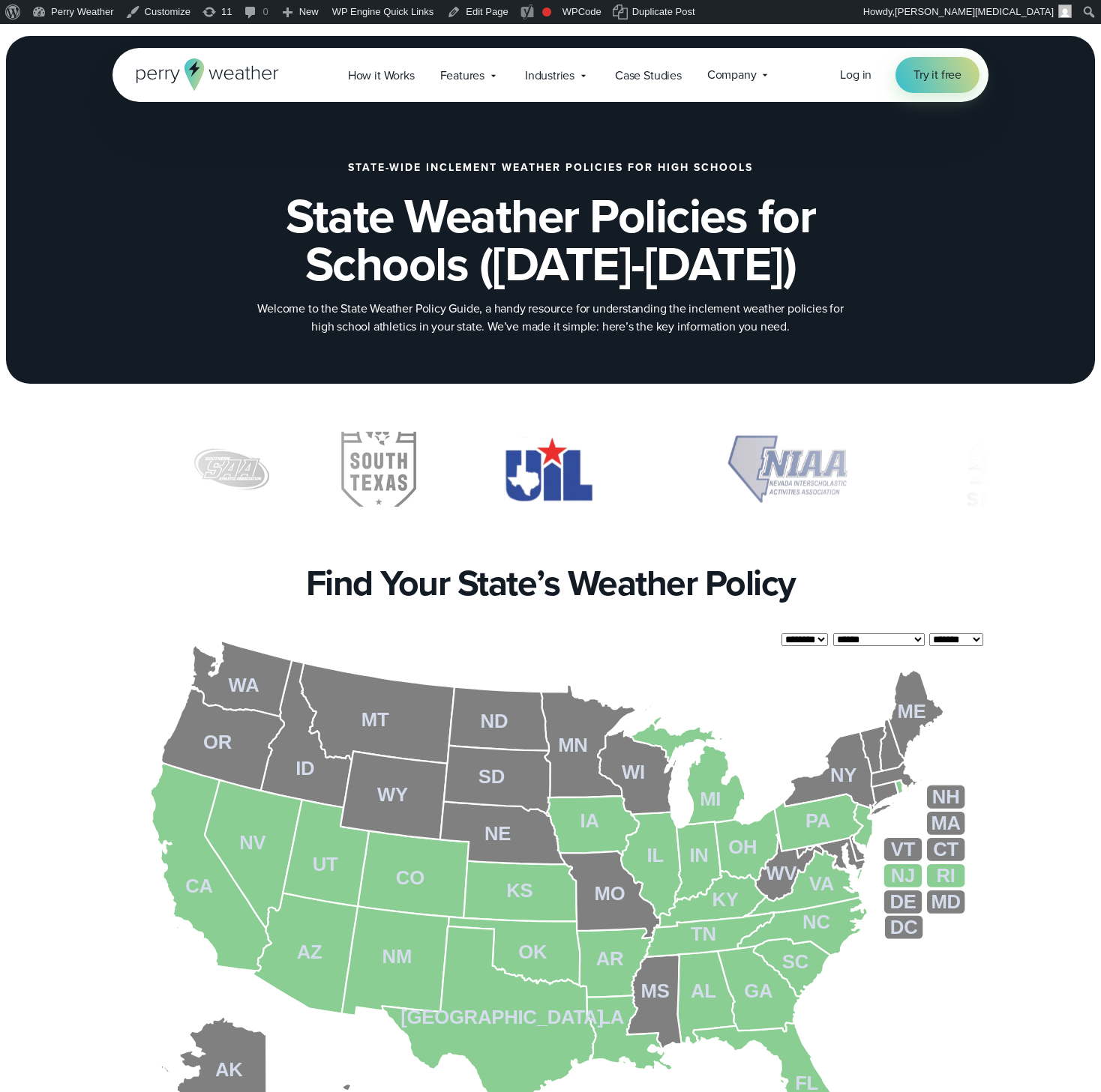
click at [623, 288] on h1 "State Weather Policies for Schools (2025-2026)" at bounding box center [550, 240] width 726 height 96
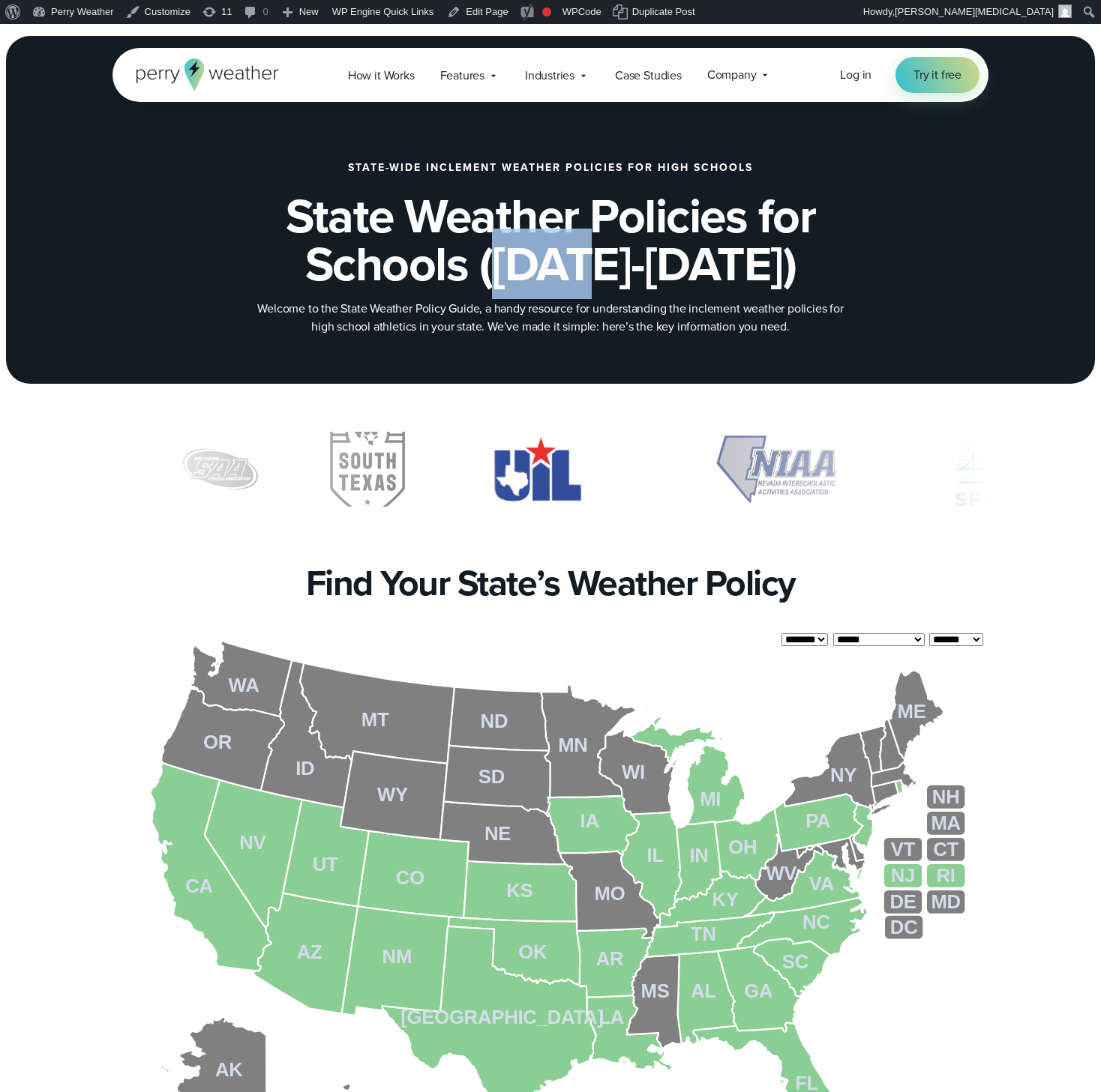
click at [623, 288] on h1 "State Weather Policies for Schools (2025-2026)" at bounding box center [550, 240] width 726 height 96
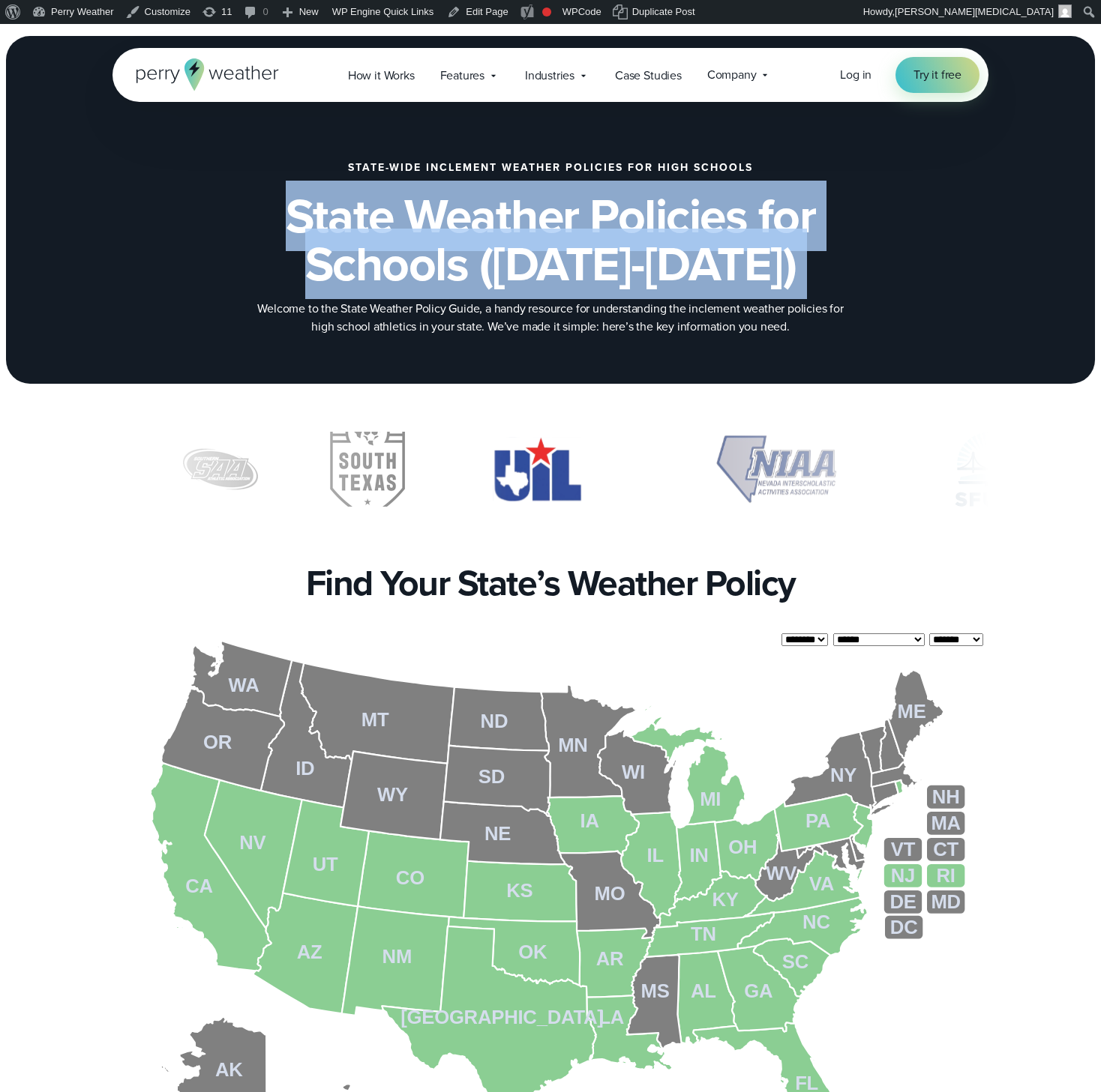
click at [623, 288] on h1 "State Weather Policies for Schools (2025-2026)" at bounding box center [550, 240] width 726 height 96
click at [651, 273] on h1 "State Weather Policies for Schools (2025-2026)" at bounding box center [550, 240] width 726 height 96
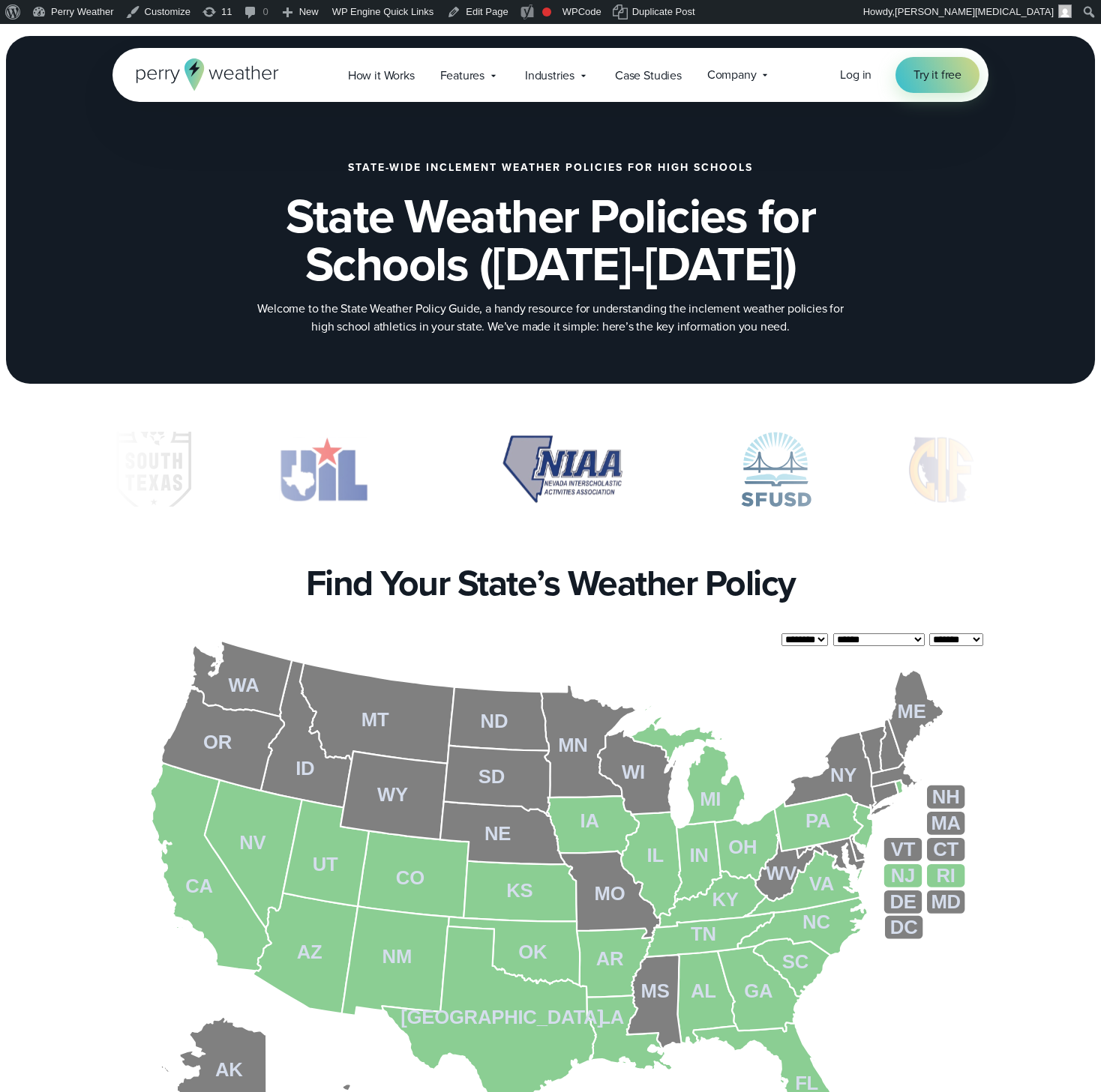
click at [525, 571] on h2 "Find Your State’s Weather Policy" at bounding box center [550, 583] width 490 height 42
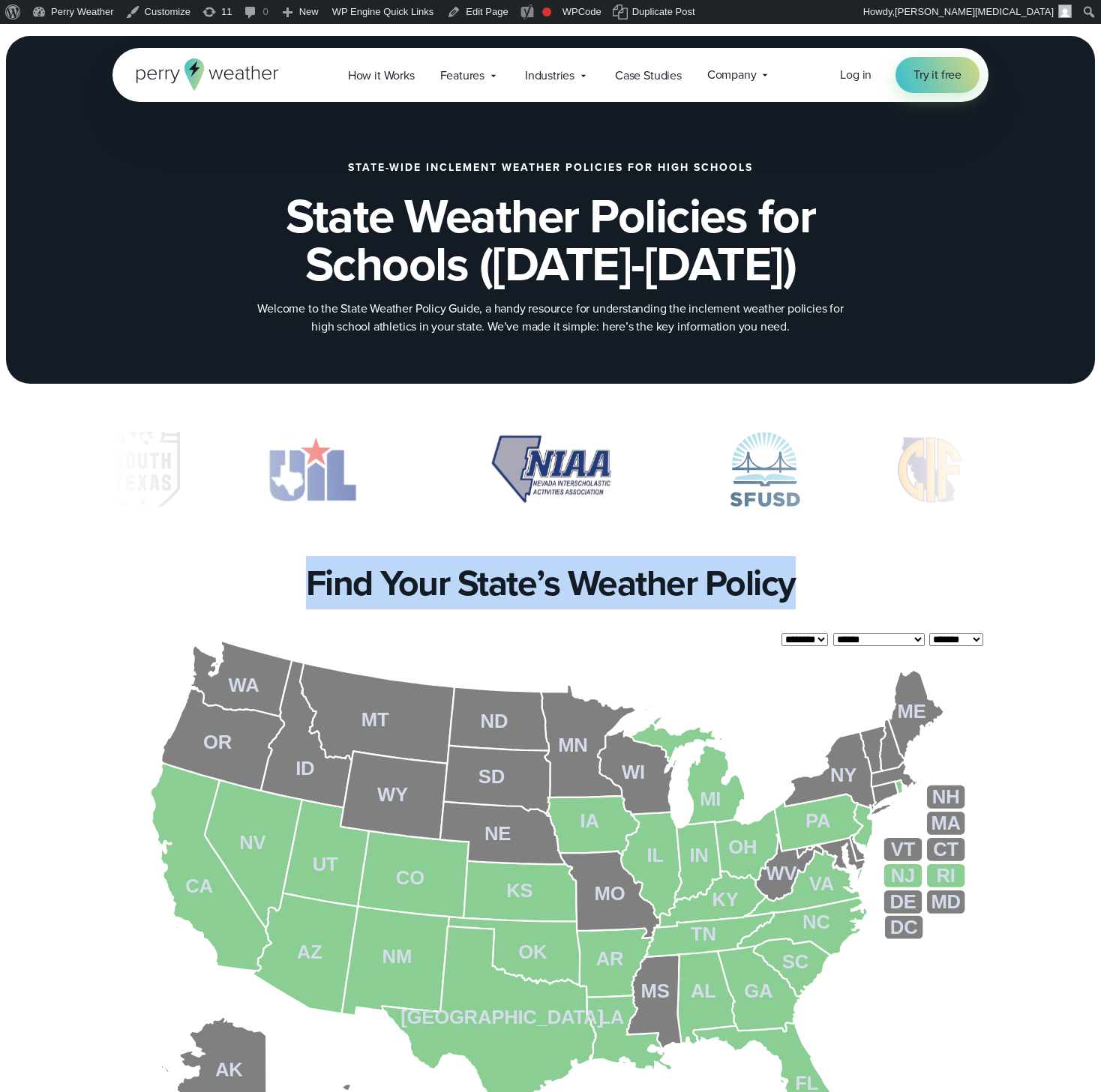
drag, startPoint x: 525, startPoint y: 571, endPoint x: 611, endPoint y: 569, distance: 86.0
click at [526, 571] on h2 "Find Your State’s Weather Policy" at bounding box center [550, 583] width 490 height 42
click at [617, 569] on h2 "Find Your State’s Weather Policy" at bounding box center [550, 583] width 490 height 42
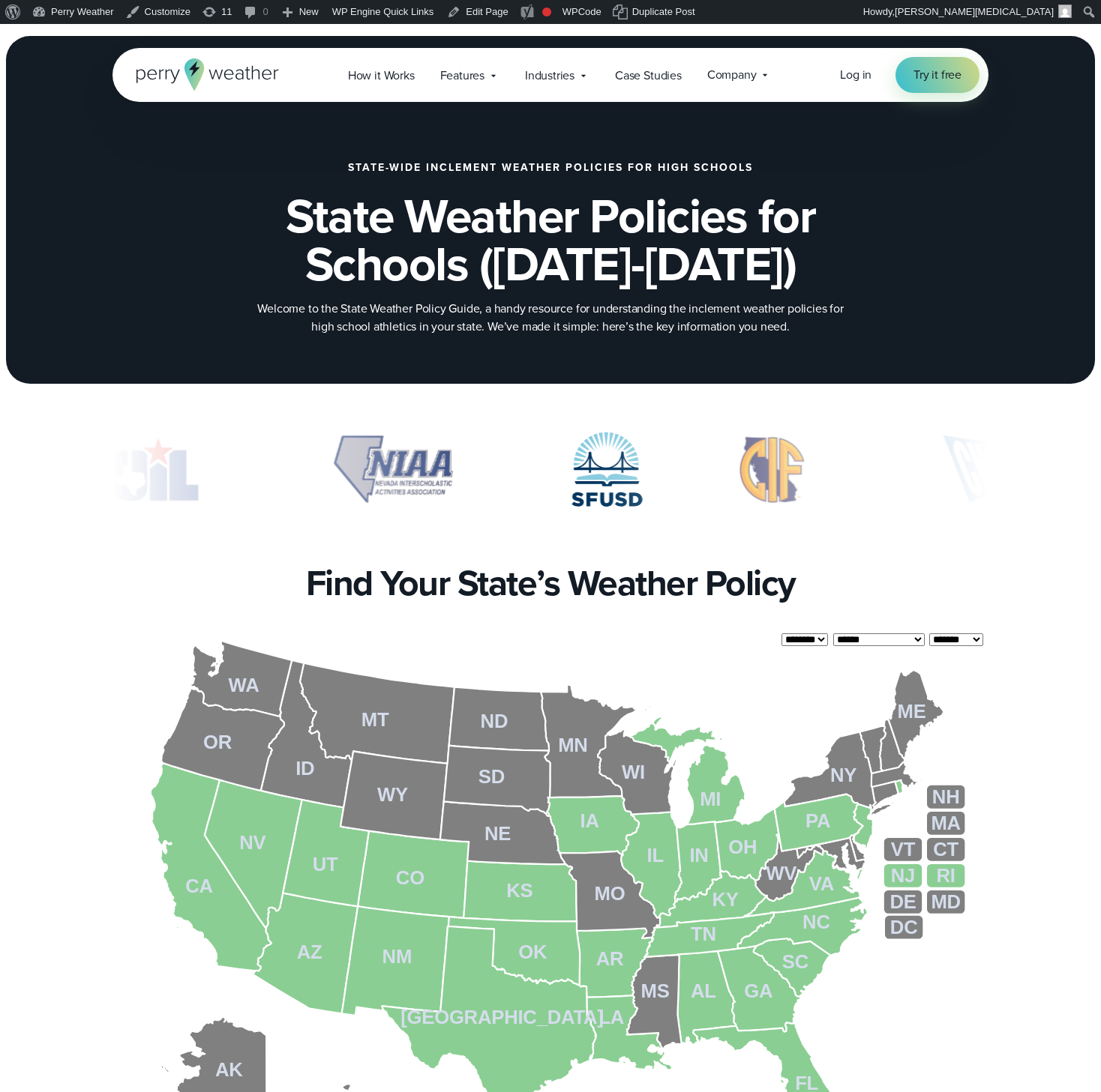
click at [565, 469] on div "slideshow" at bounding box center [550, 469] width 876 height 75
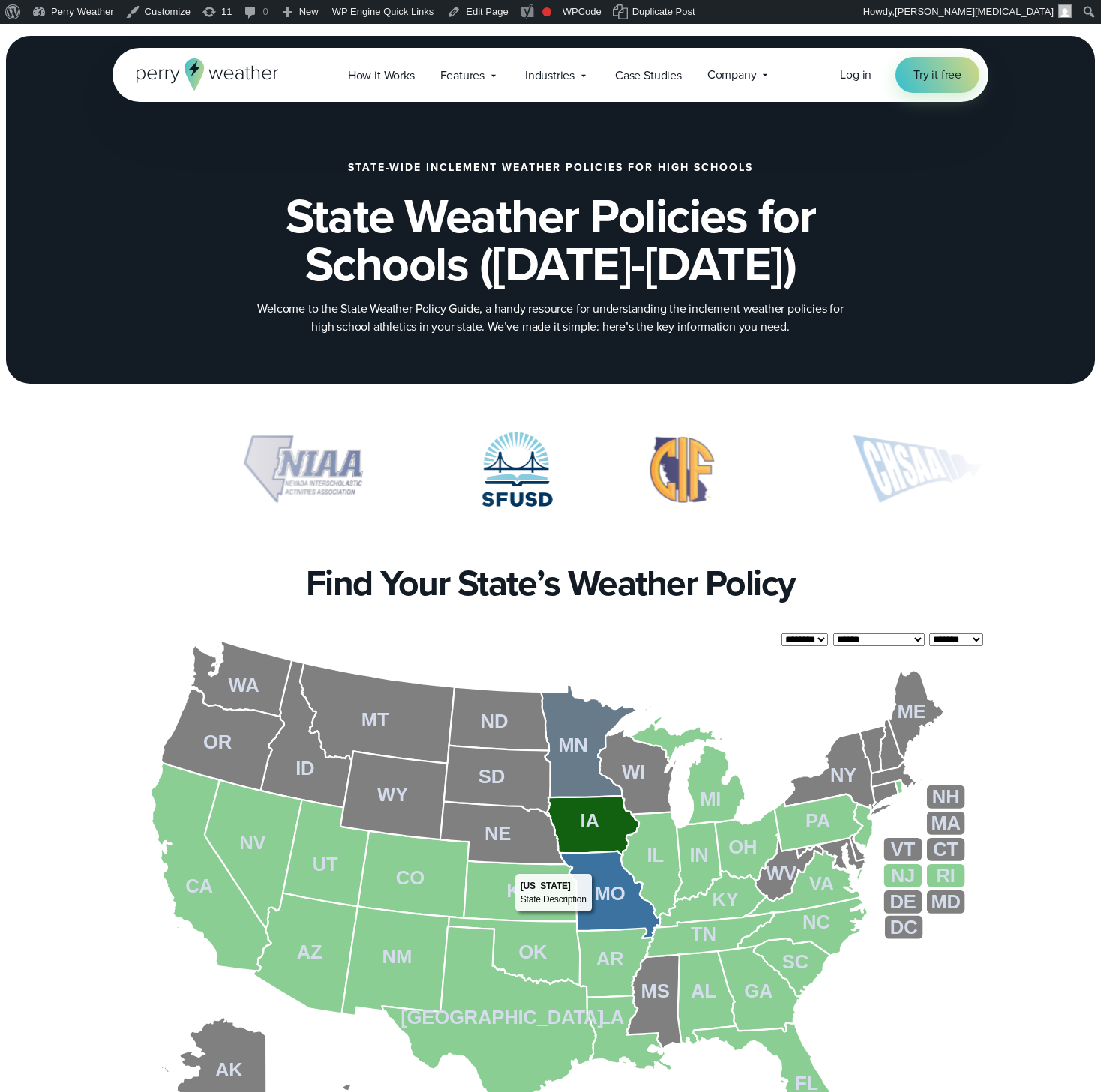
scroll to position [276, 0]
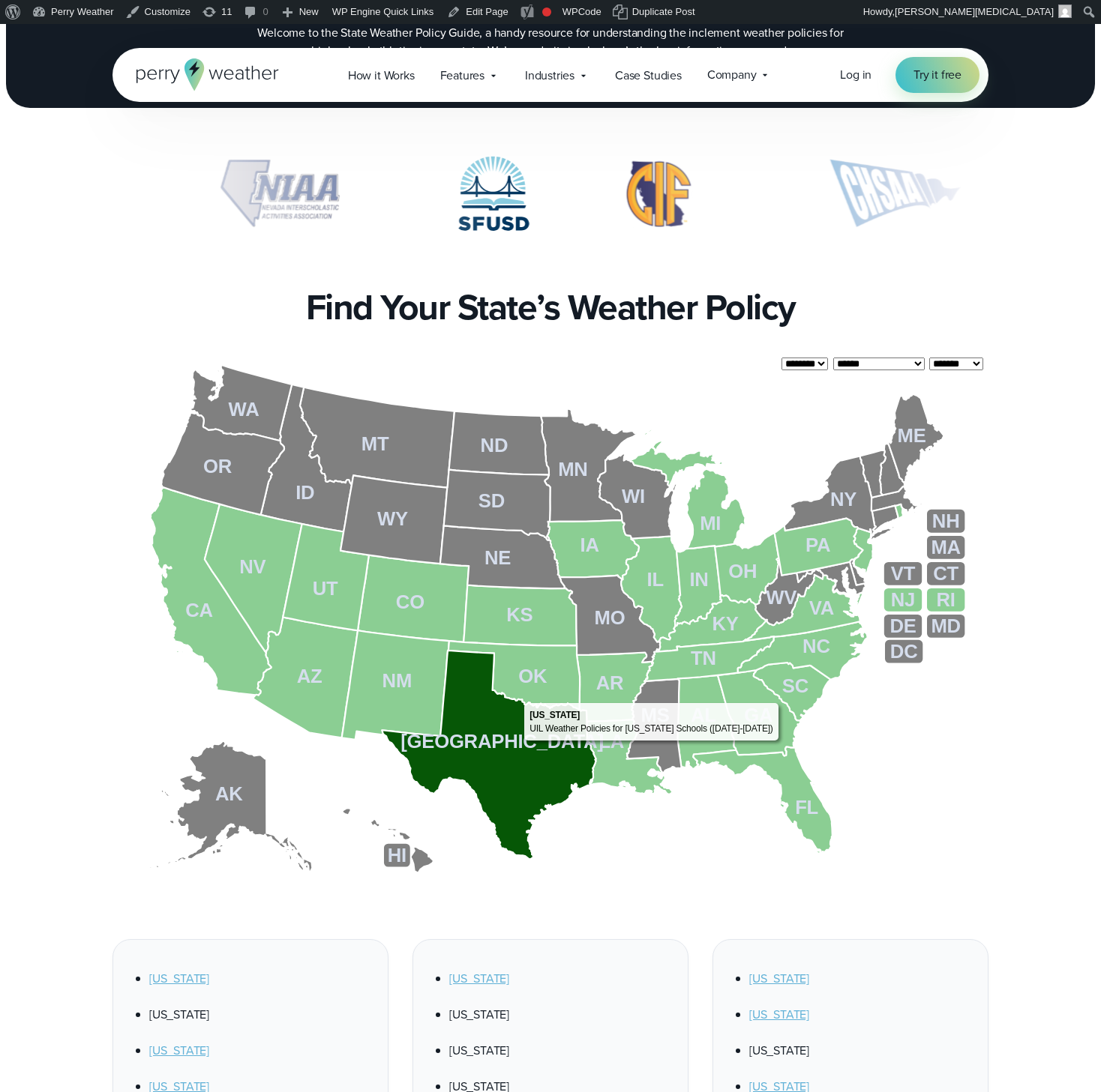
click at [519, 744] on icon at bounding box center [489, 755] width 214 height 209
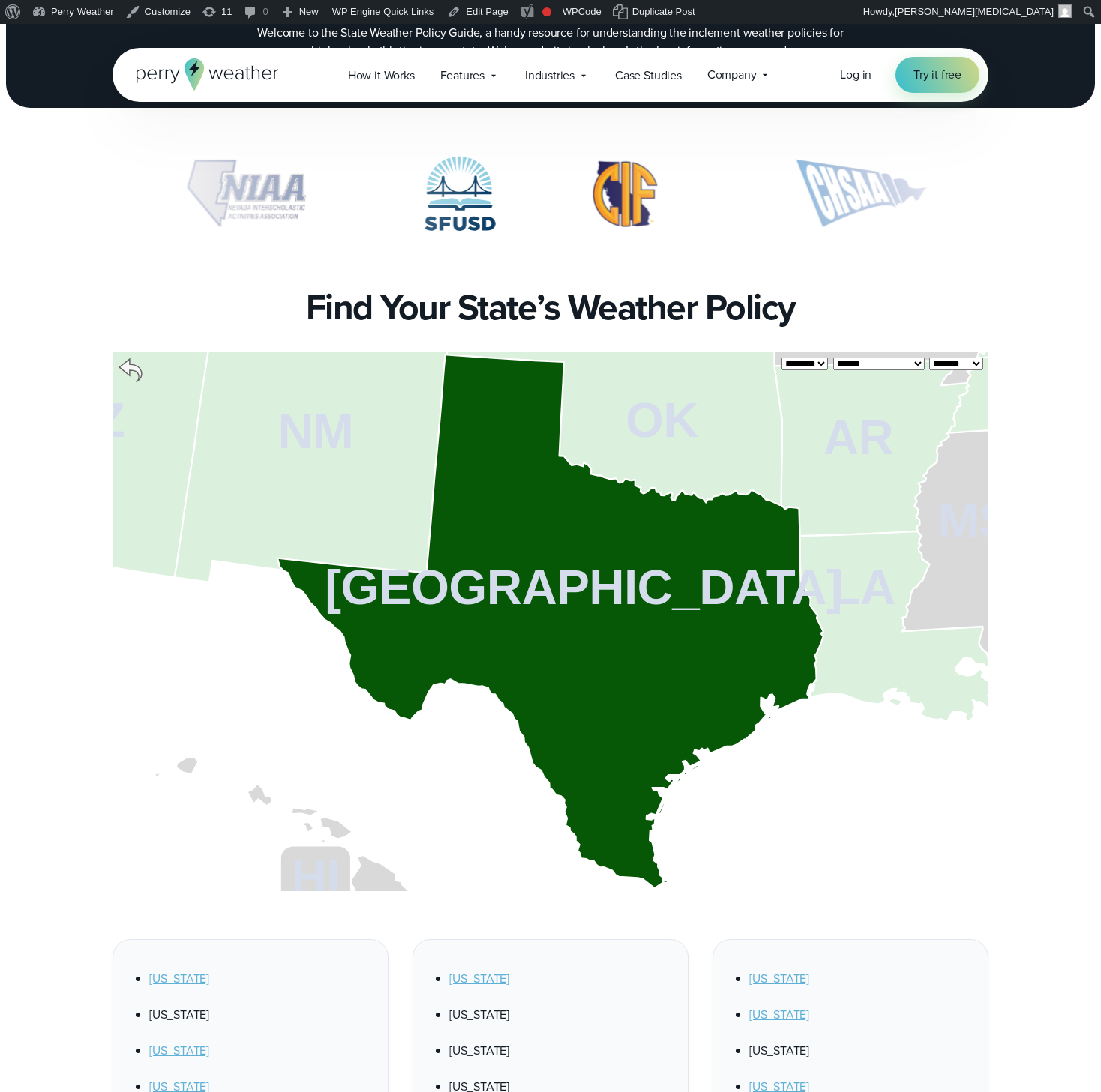
click at [584, 657] on icon at bounding box center [550, 622] width 546 height 534
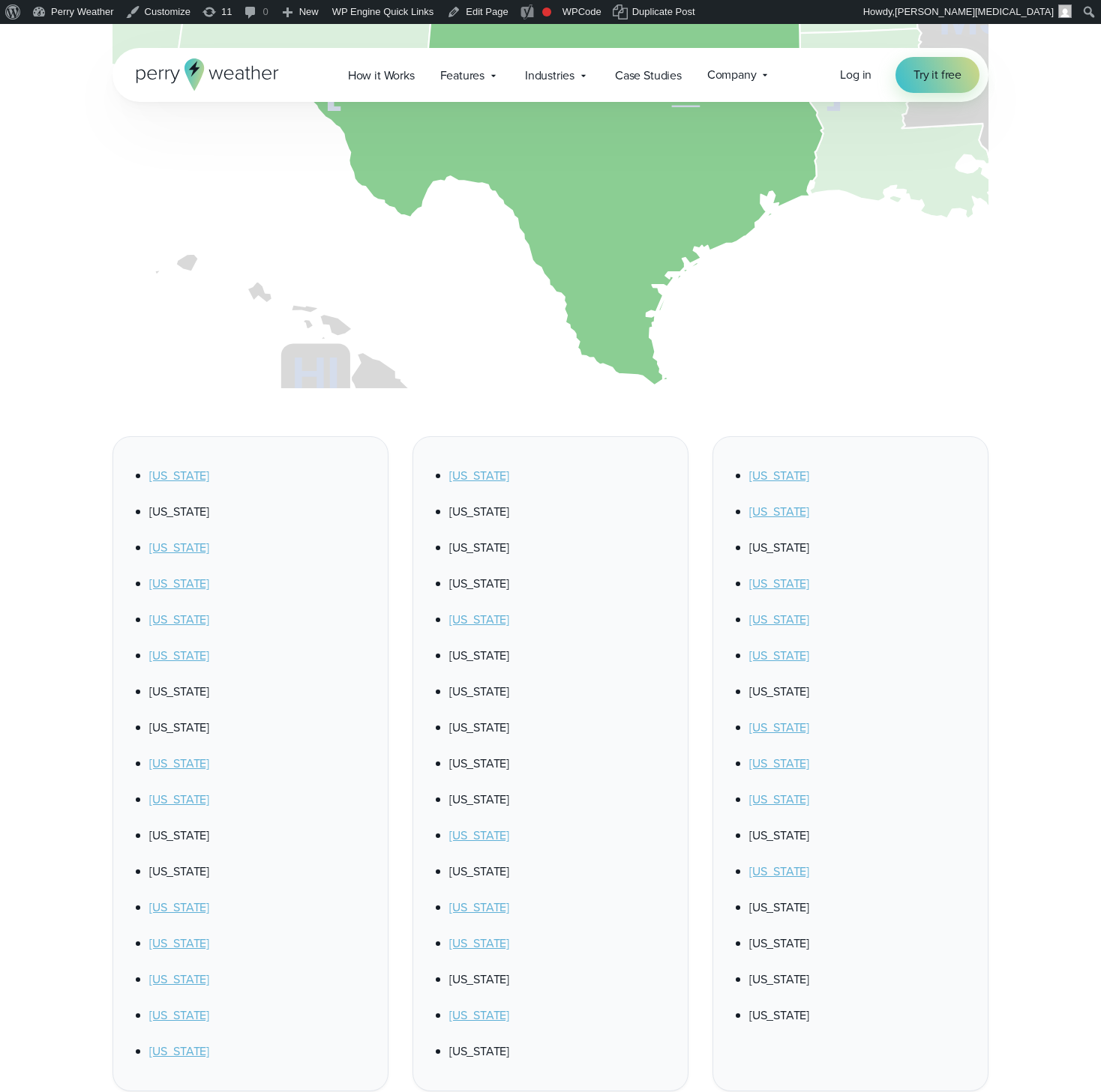
scroll to position [282, 0]
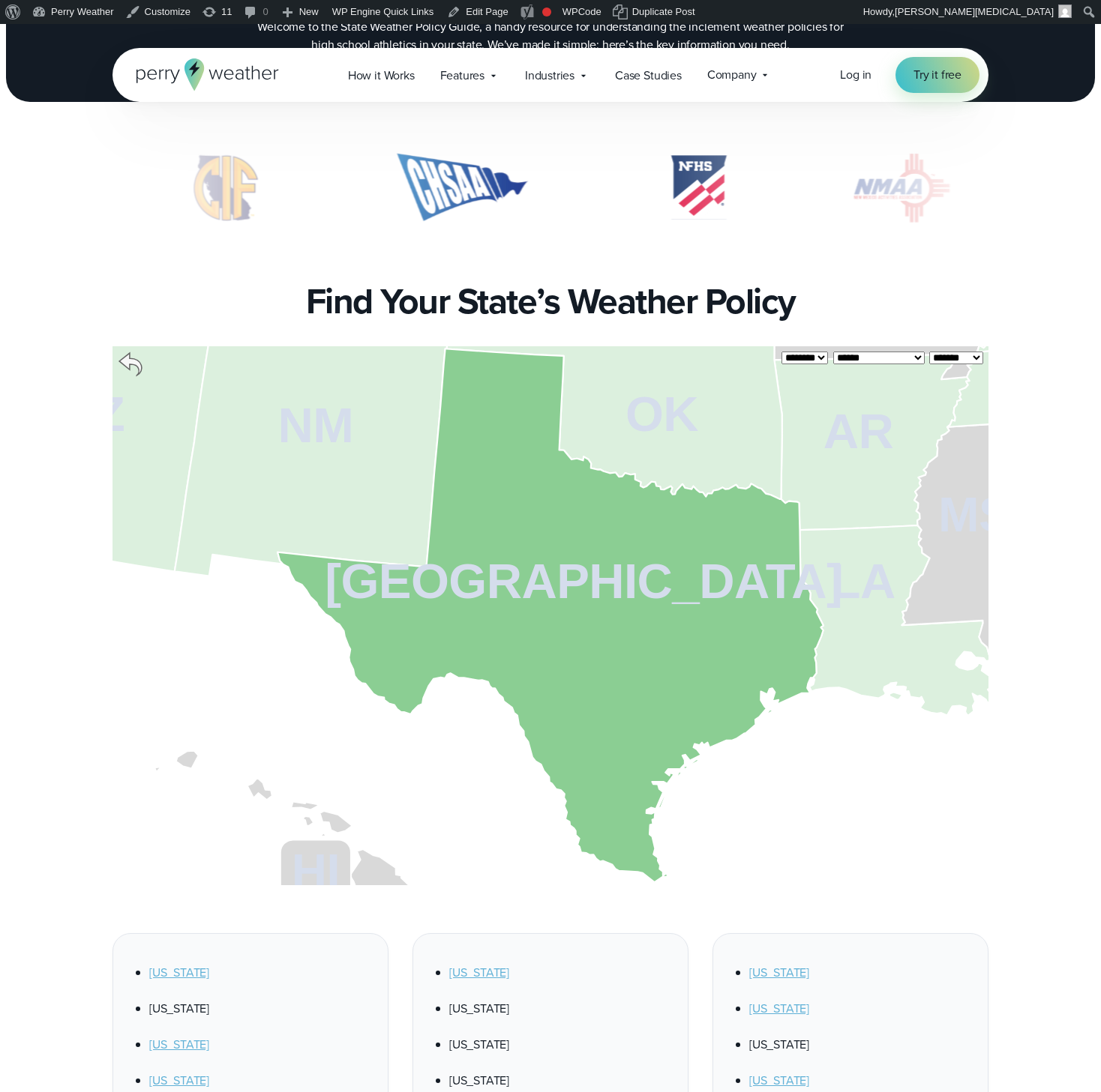
click at [131, 362] on icon at bounding box center [130, 364] width 23 height 23
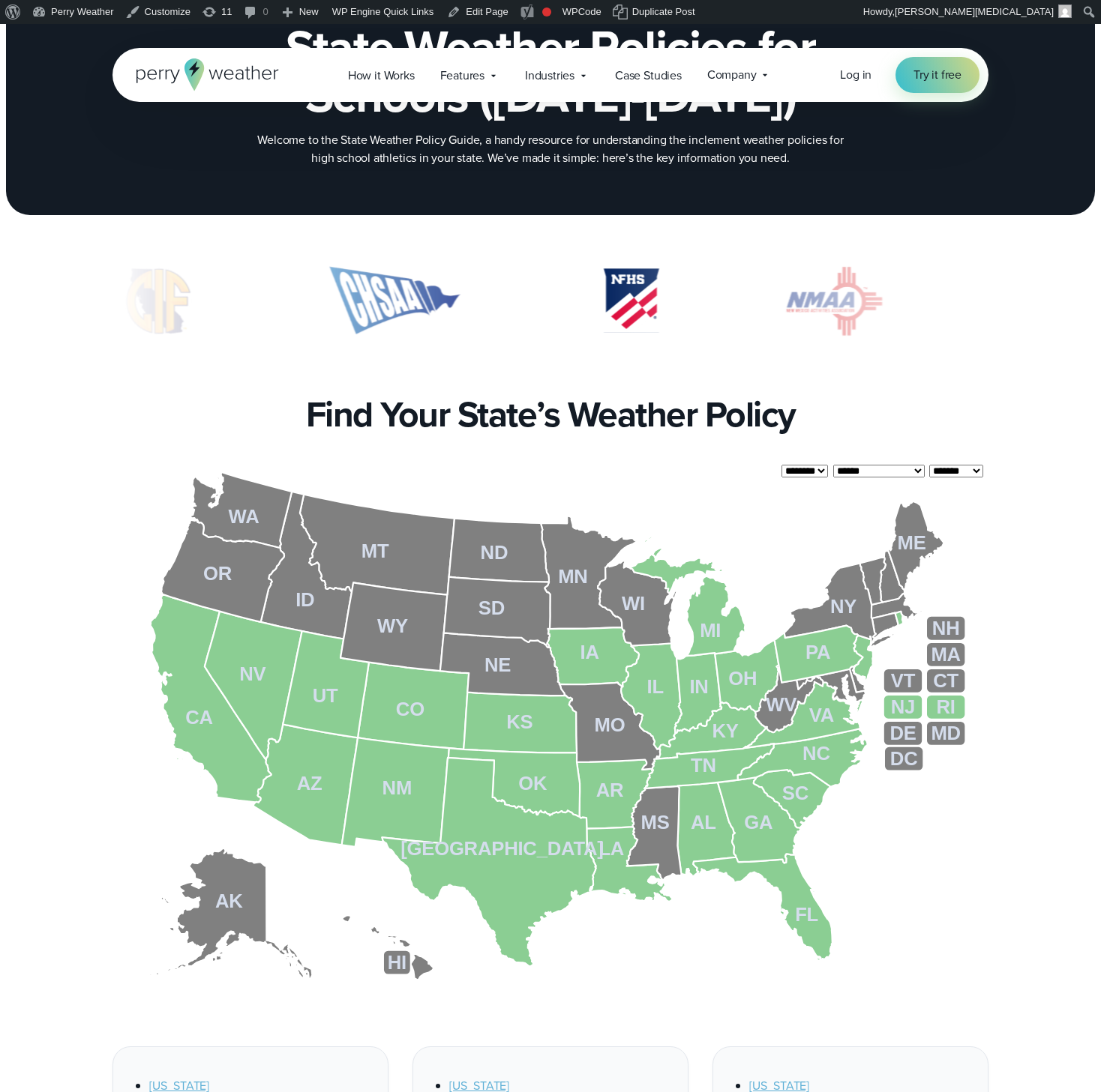
scroll to position [0, 0]
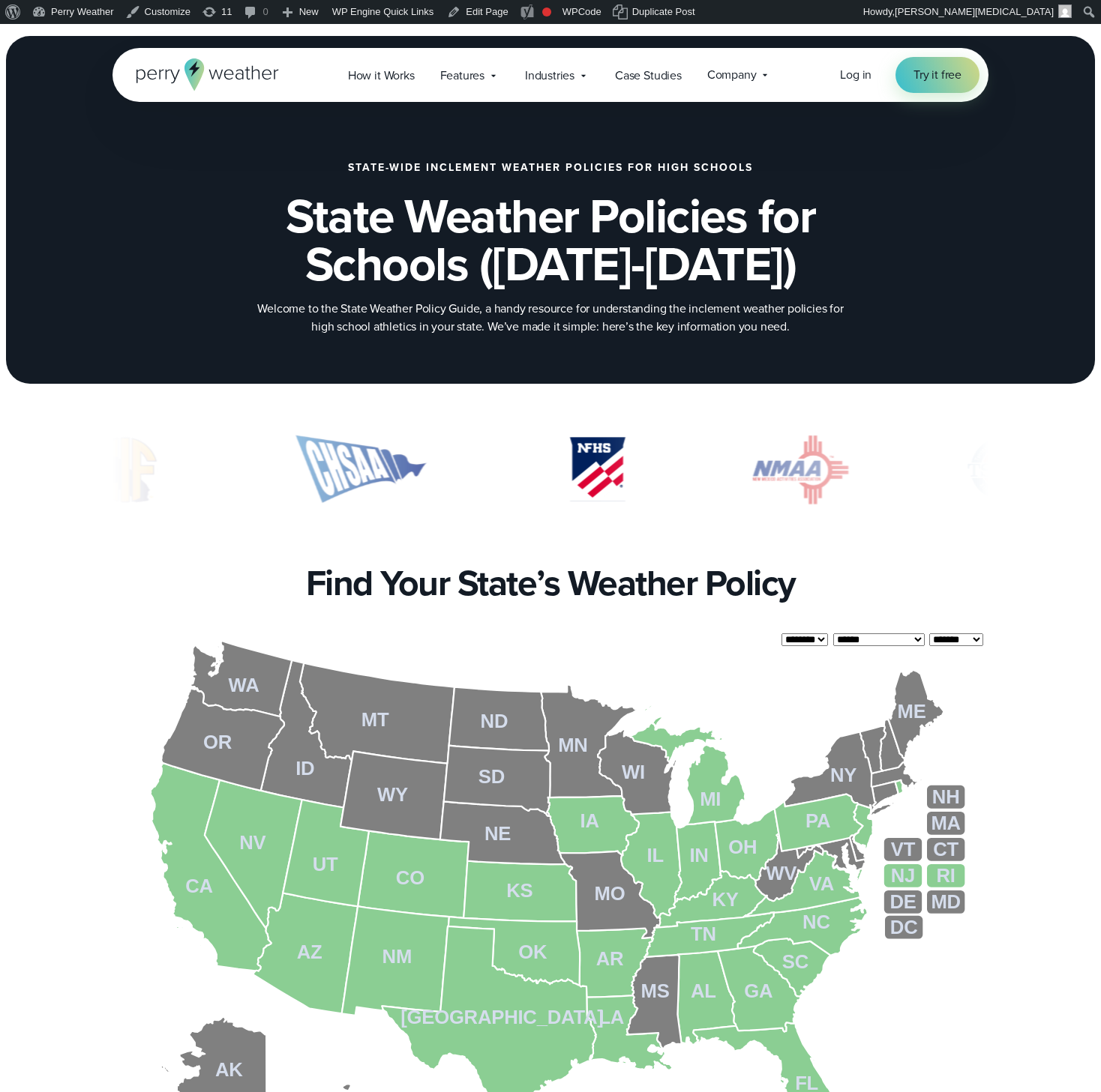
click at [600, 266] on h1 "State Weather Policies for Schools (2025-2026)" at bounding box center [550, 240] width 726 height 96
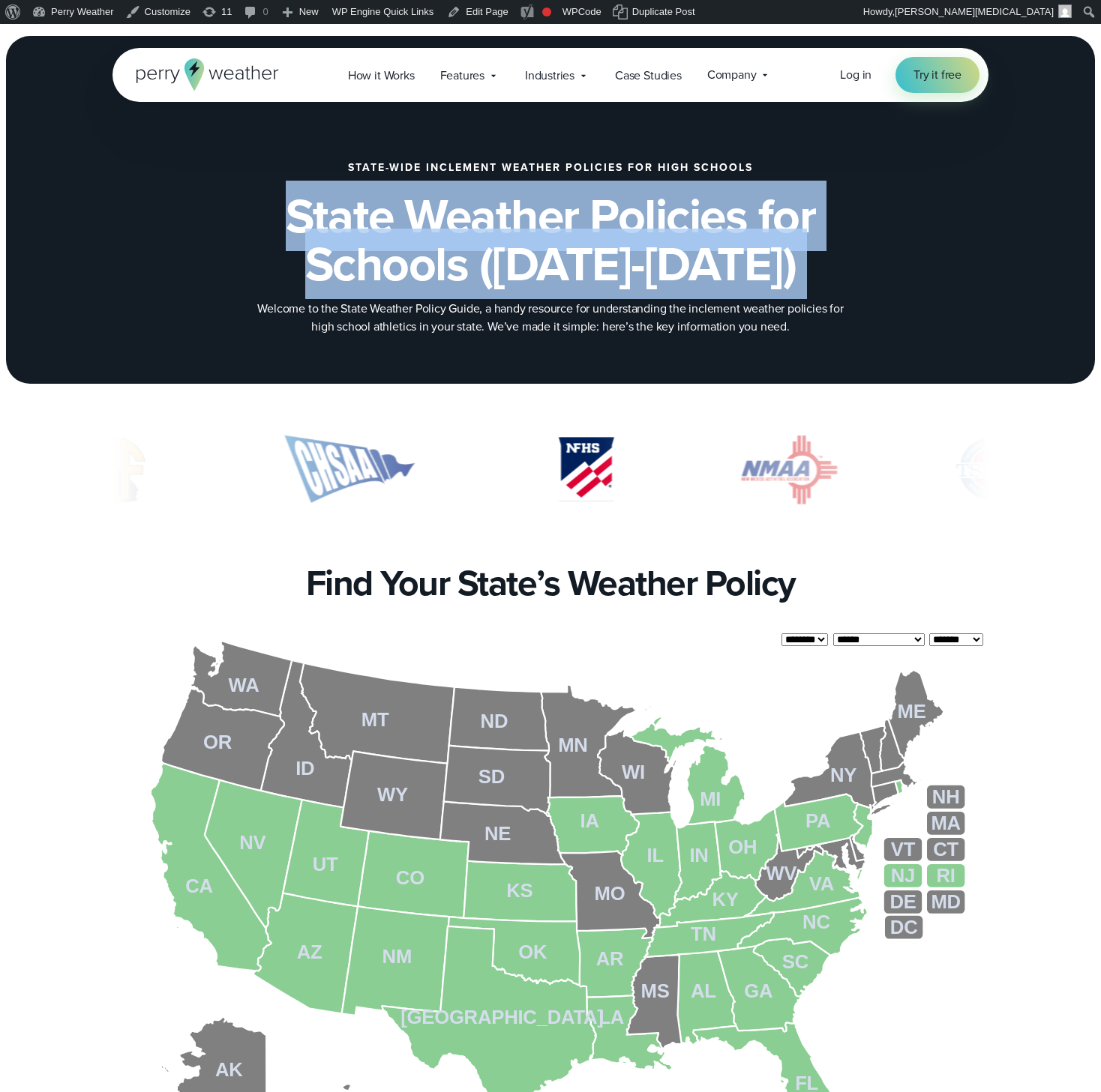
drag, startPoint x: 600, startPoint y: 266, endPoint x: 651, endPoint y: 255, distance: 52.2
click at [602, 265] on h1 "State Weather Policies for Schools (2025-2026)" at bounding box center [550, 240] width 726 height 96
drag, startPoint x: 651, startPoint y: 255, endPoint x: 732, endPoint y: 271, distance: 82.6
click at [652, 255] on h1 "State Weather Policies for Schools (2025-2026)" at bounding box center [550, 240] width 726 height 96
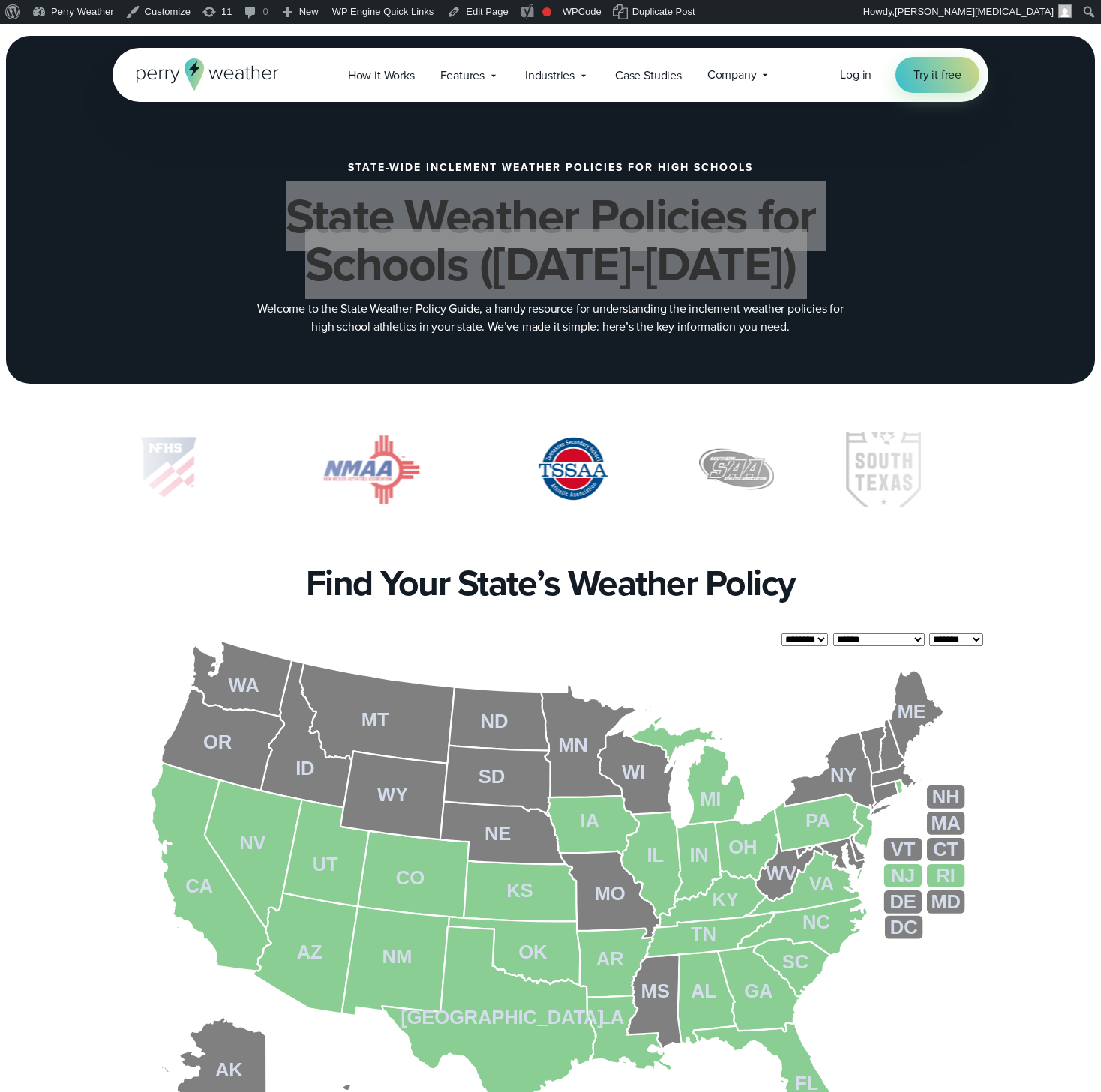
scroll to position [293, 0]
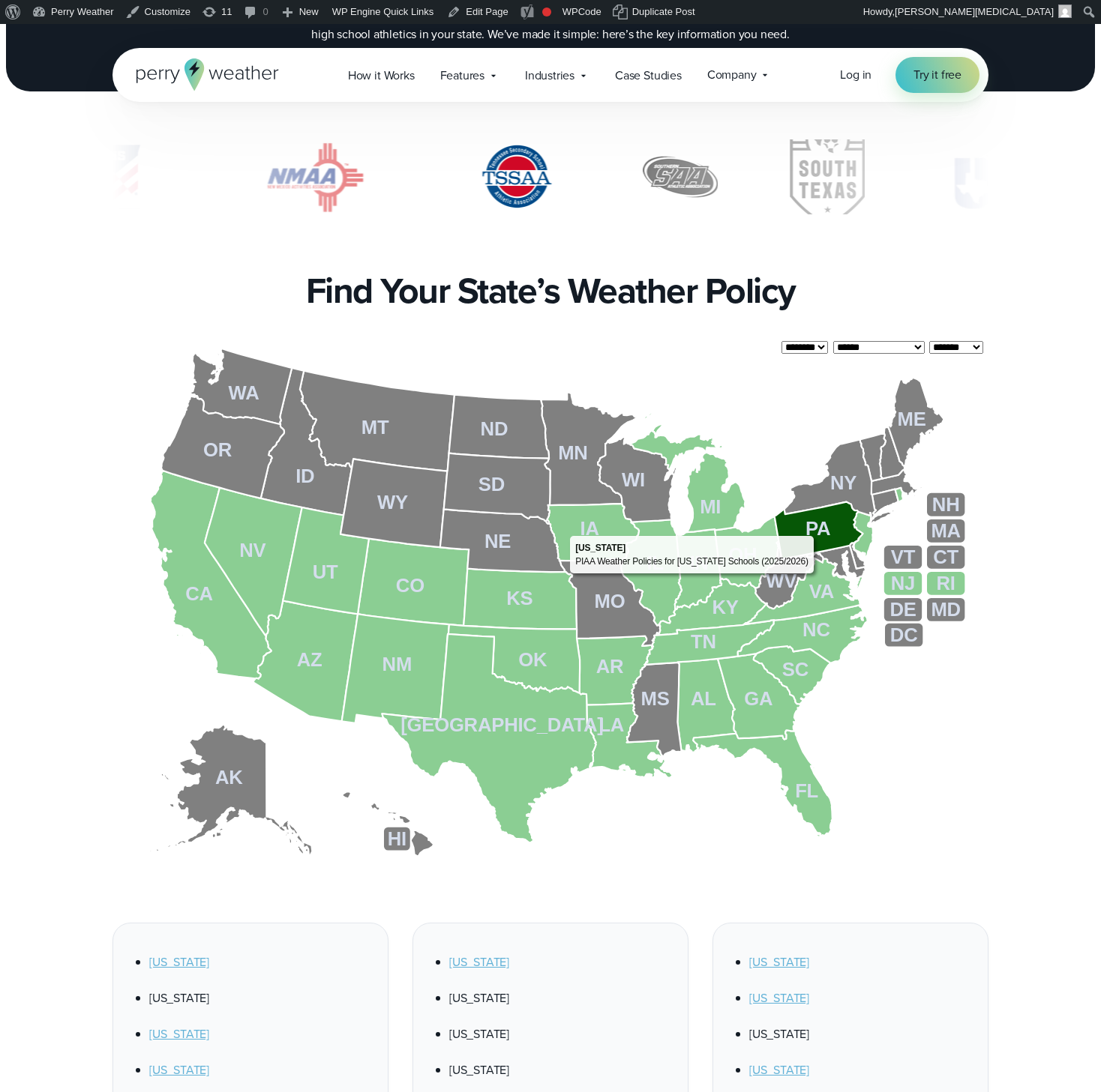
click at [818, 532] on tspan "PA" at bounding box center [818, 528] width 25 height 21
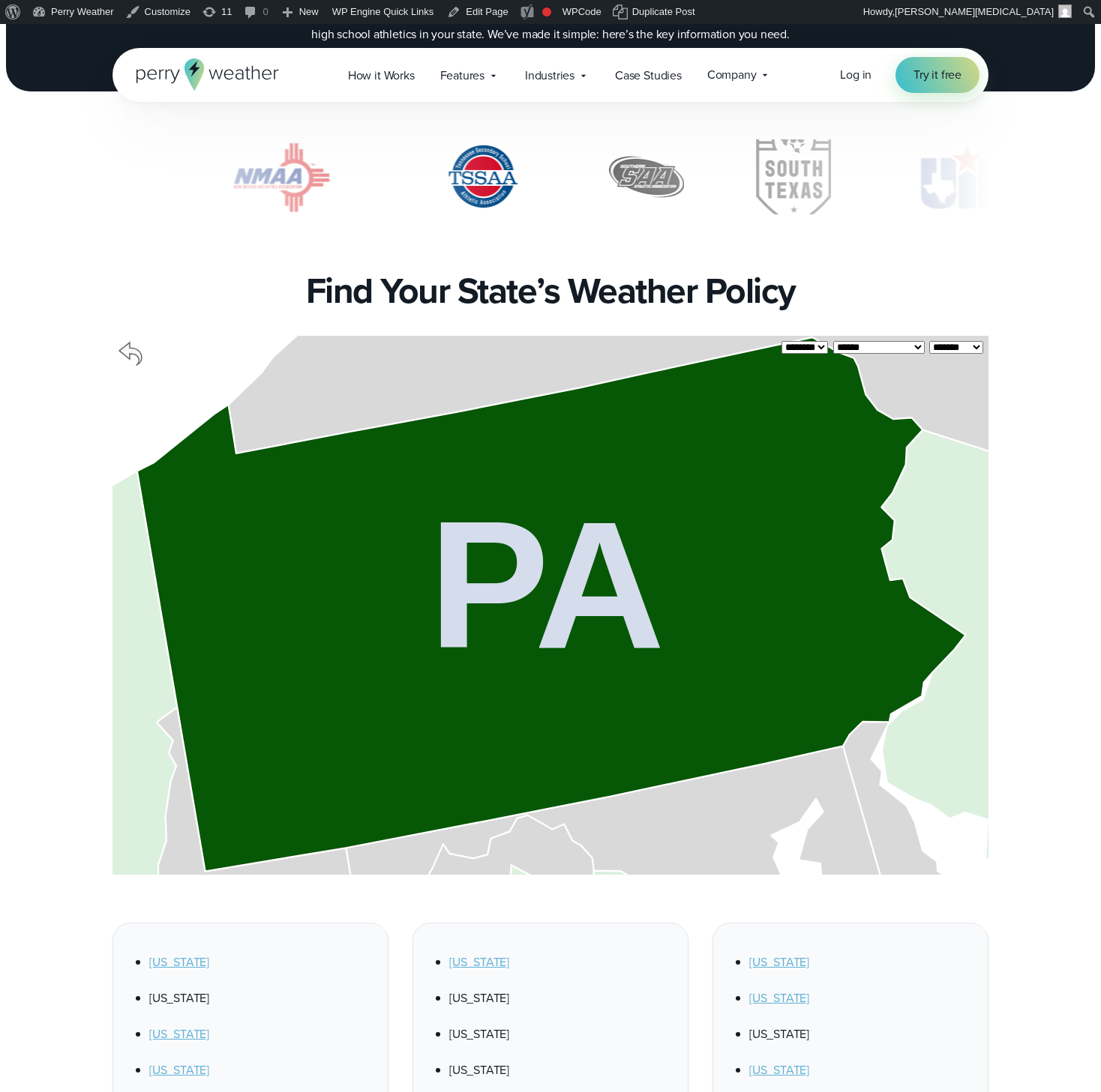
click at [663, 532] on tspan "PA" at bounding box center [546, 585] width 234 height 202
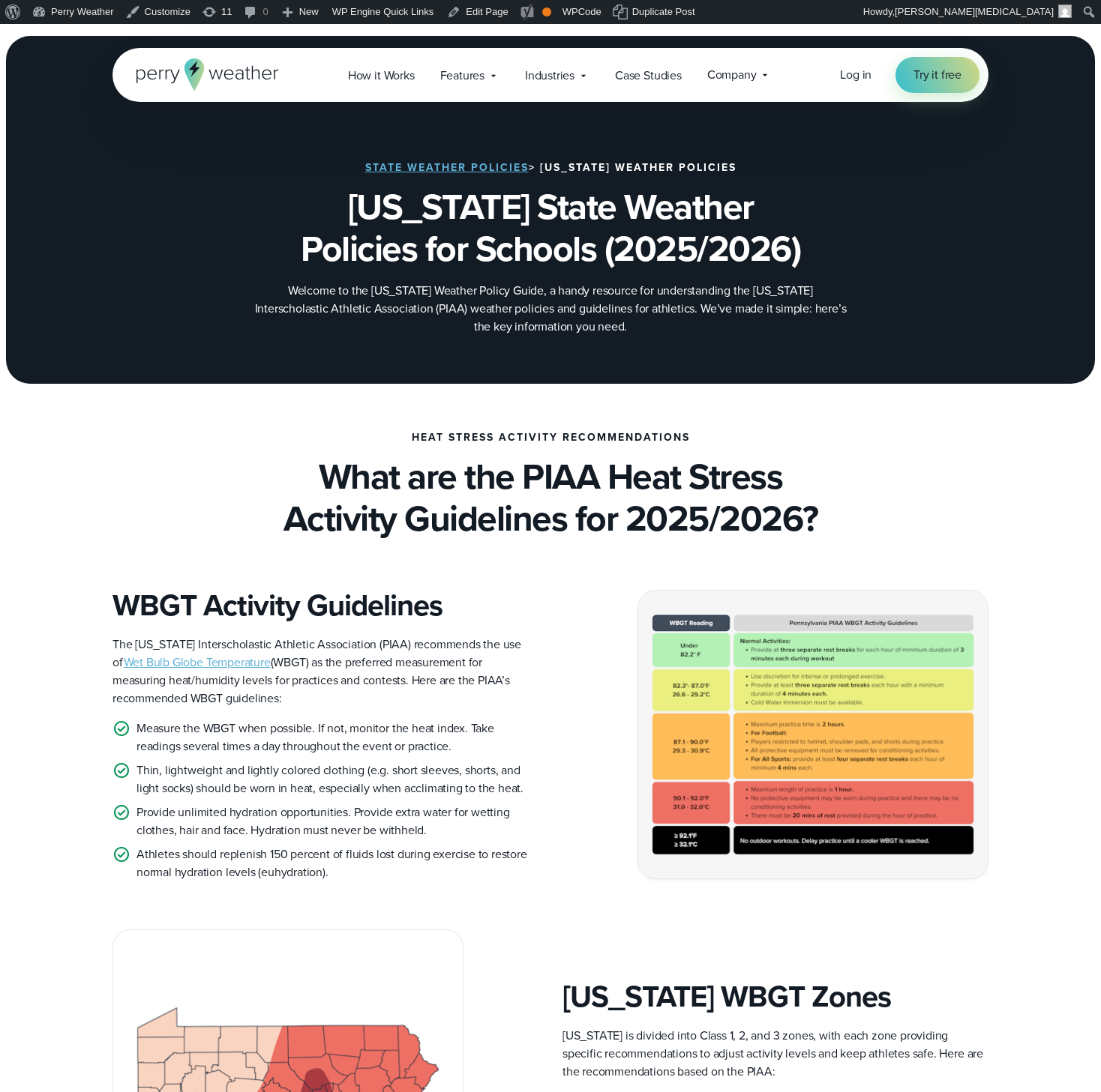
click at [634, 208] on h1 "[US_STATE] State Weather Policies for Schools (2025/2026)" at bounding box center [550, 228] width 726 height 84
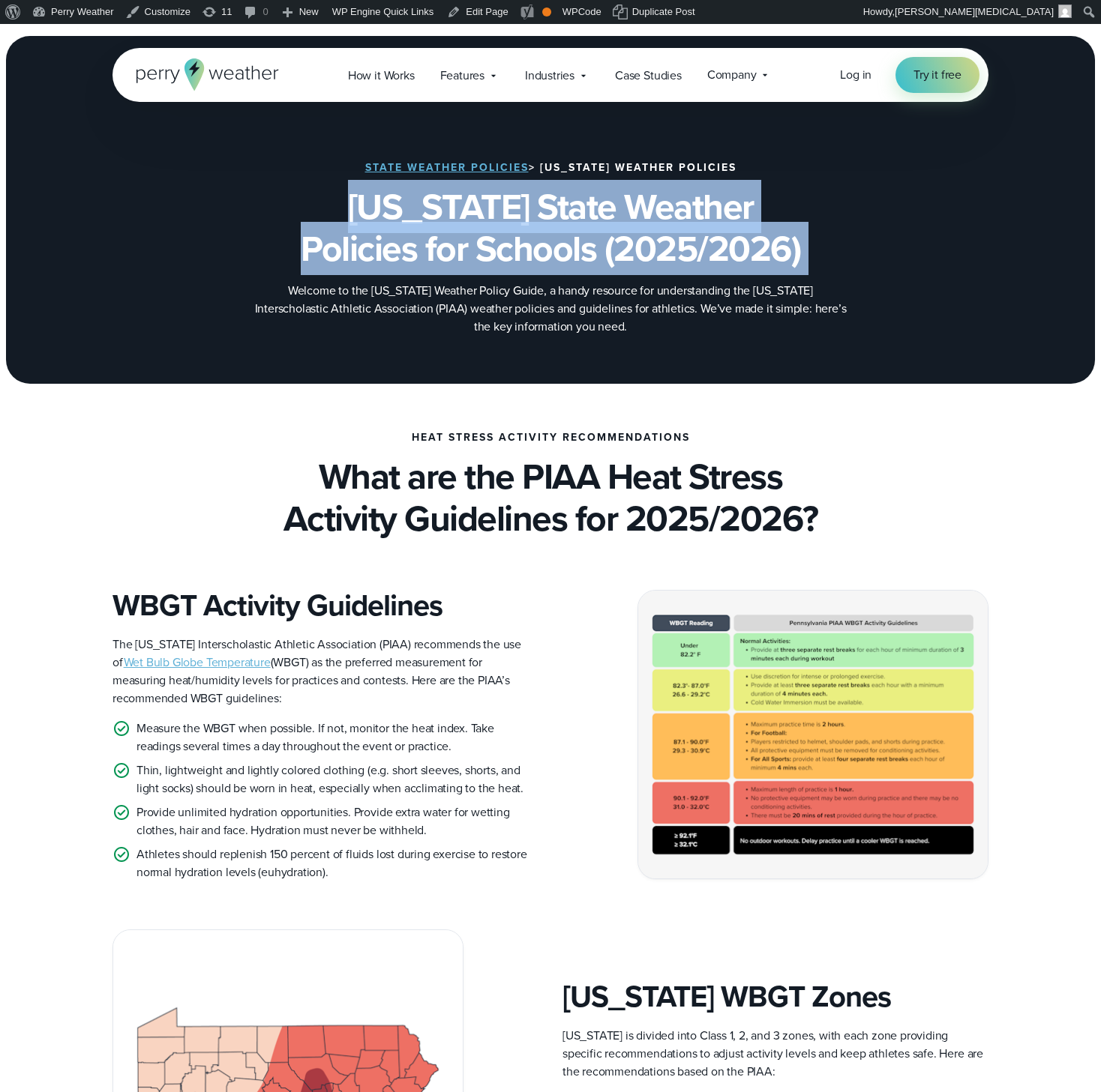
click at [704, 212] on h1 "[US_STATE] State Weather Policies for Schools (2025/2026)" at bounding box center [550, 228] width 726 height 84
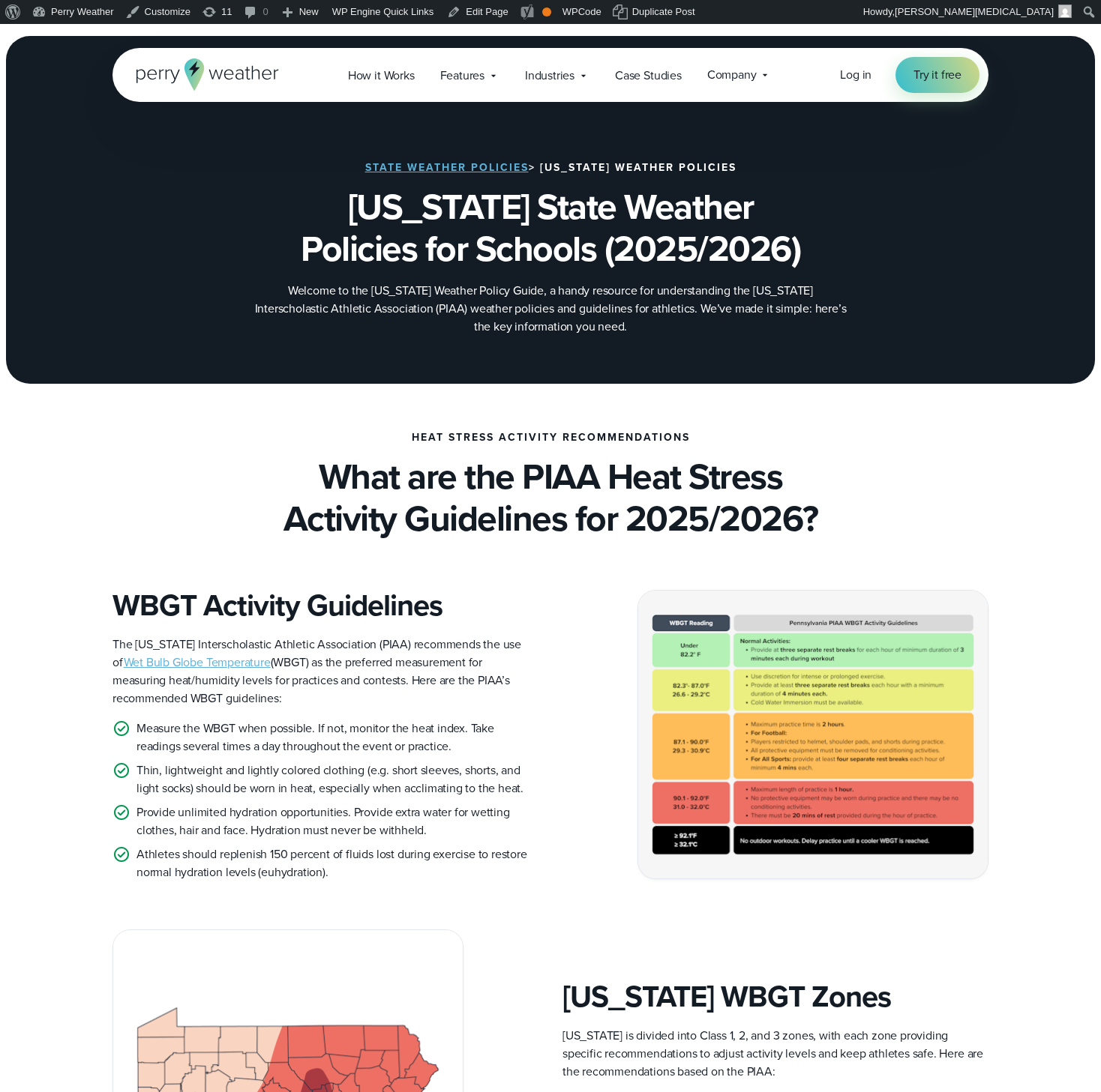
click at [244, 72] on icon at bounding box center [207, 74] width 142 height 32
